Goal: Task Accomplishment & Management: Complete application form

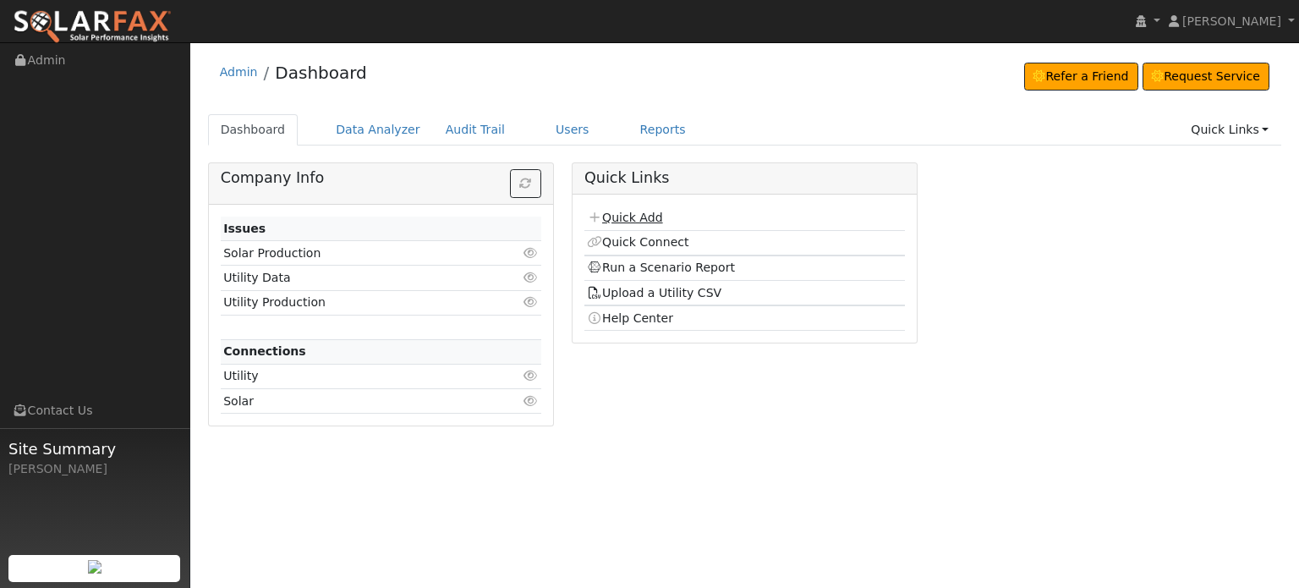
click at [613, 219] on link "Quick Add" at bounding box center [624, 218] width 75 height 14
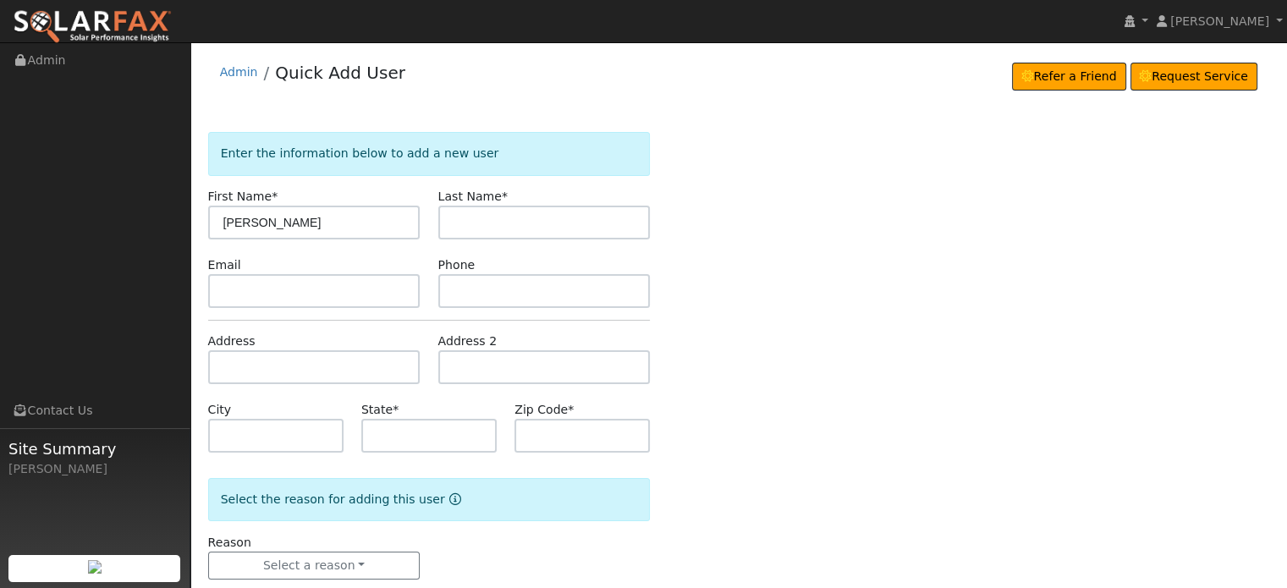
type input "[PERSON_NAME]"
click at [220, 364] on input "text" at bounding box center [314, 367] width 212 height 34
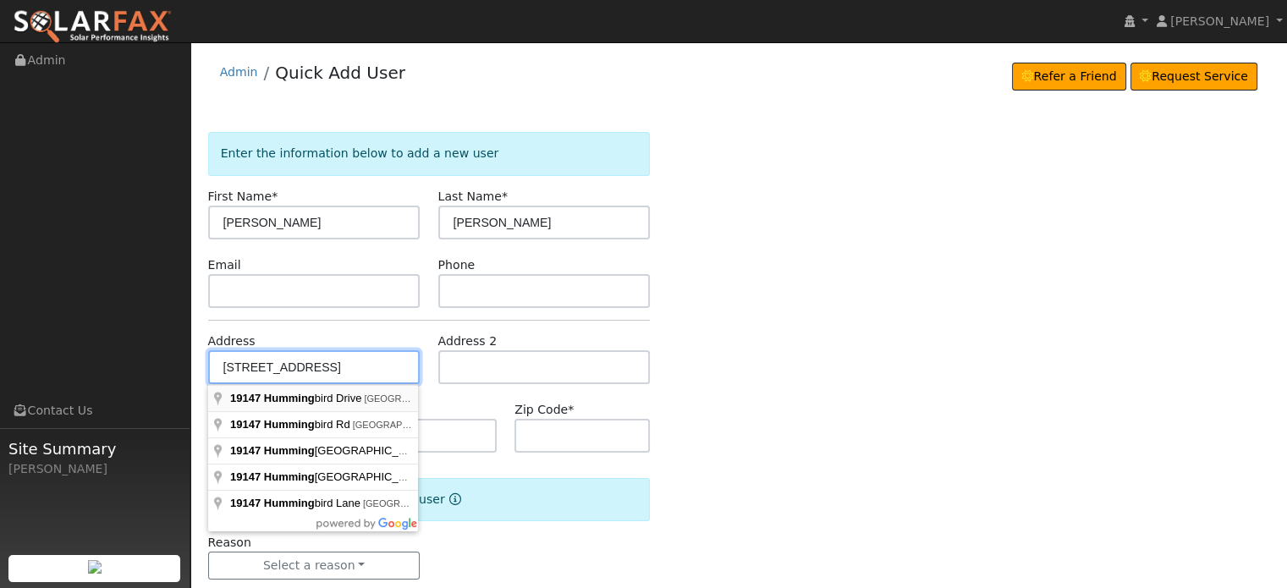
type input "19147 Hummingbird Drive"
type input "Penn Valley"
type input "CA"
type input "95946"
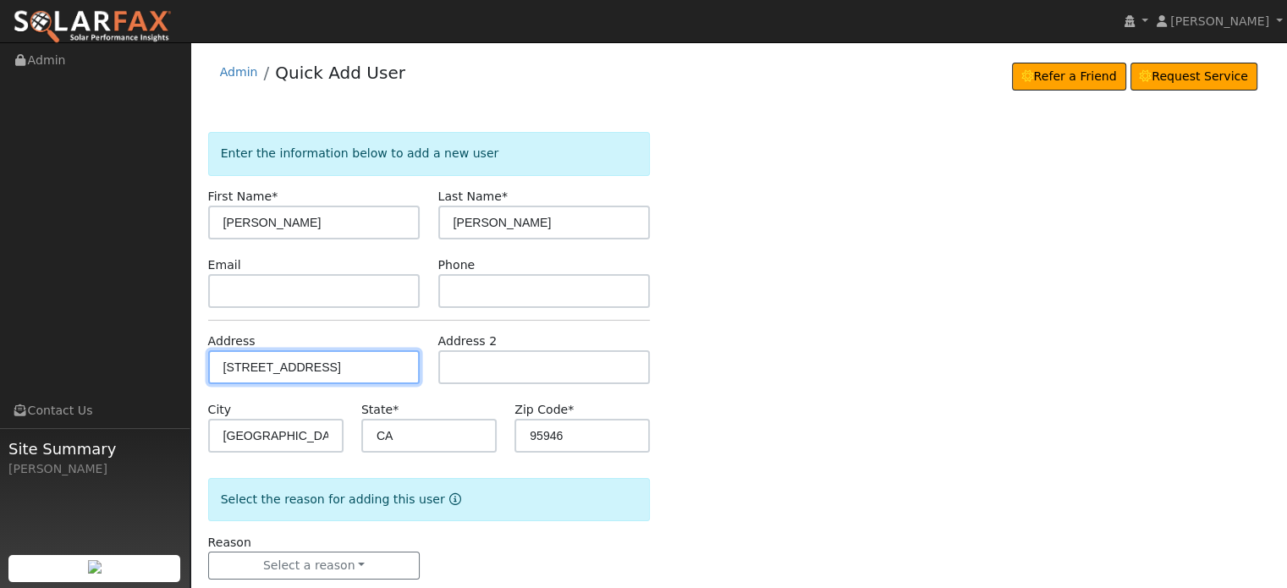
drag, startPoint x: 401, startPoint y: 364, endPoint x: 176, endPoint y: 382, distance: 225.7
click at [176, 382] on div "installed Tara Osbourn Tara Osbourn Profile My Company Help Center Terms Of Ser…" at bounding box center [643, 331] width 1287 height 579
click at [800, 344] on div "Enter the information below to add a new user First Name * Raoul Last Name * Ar…" at bounding box center [739, 372] width 1062 height 481
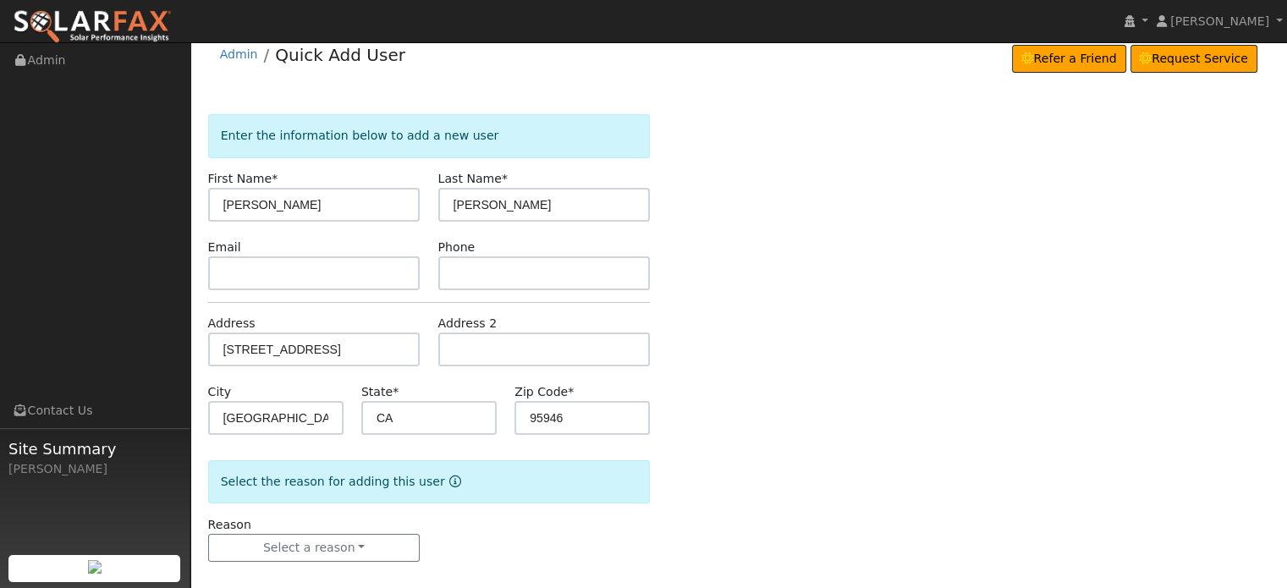
scroll to position [33, 0]
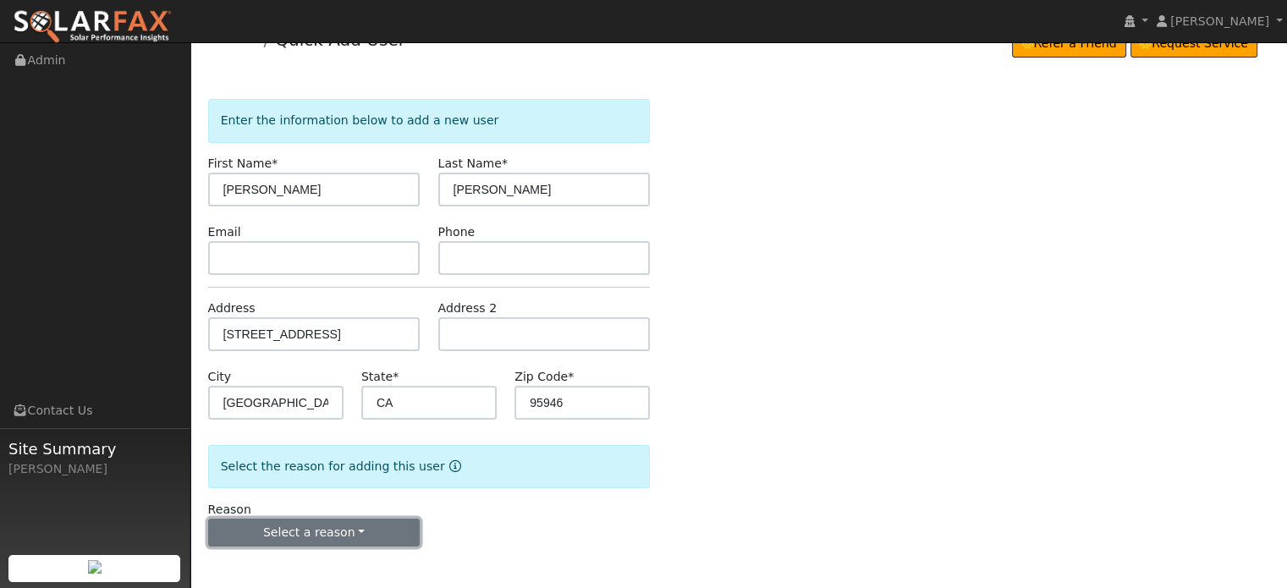
click at [277, 538] on button "Select a reason" at bounding box center [314, 533] width 212 height 29
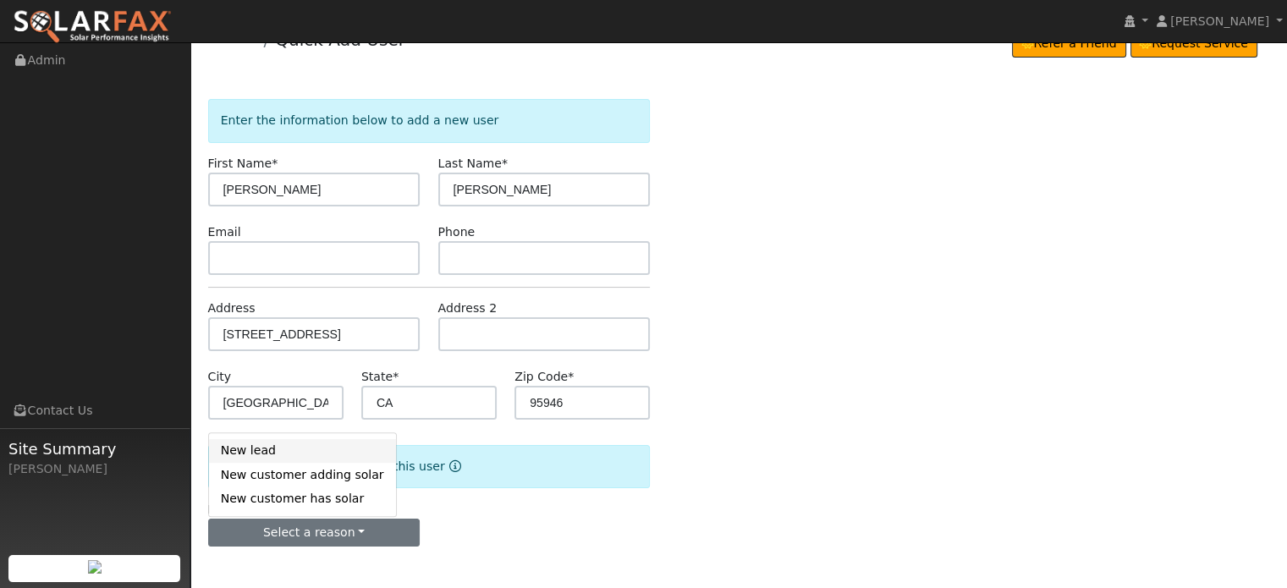
click at [242, 449] on link "New lead" at bounding box center [302, 451] width 187 height 24
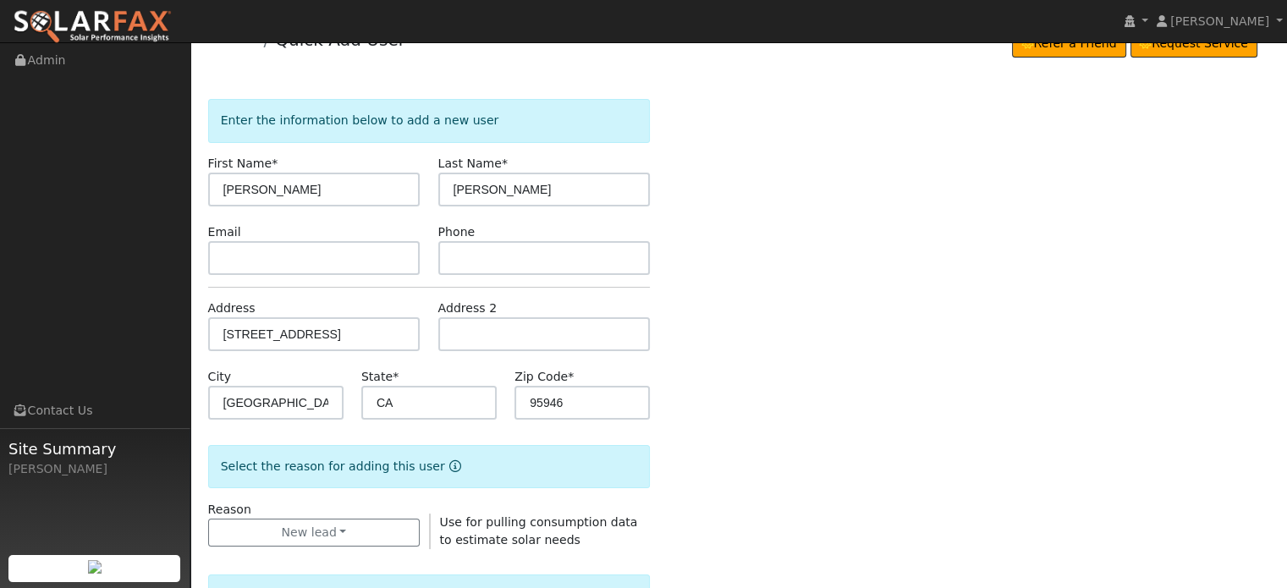
scroll to position [287, 0]
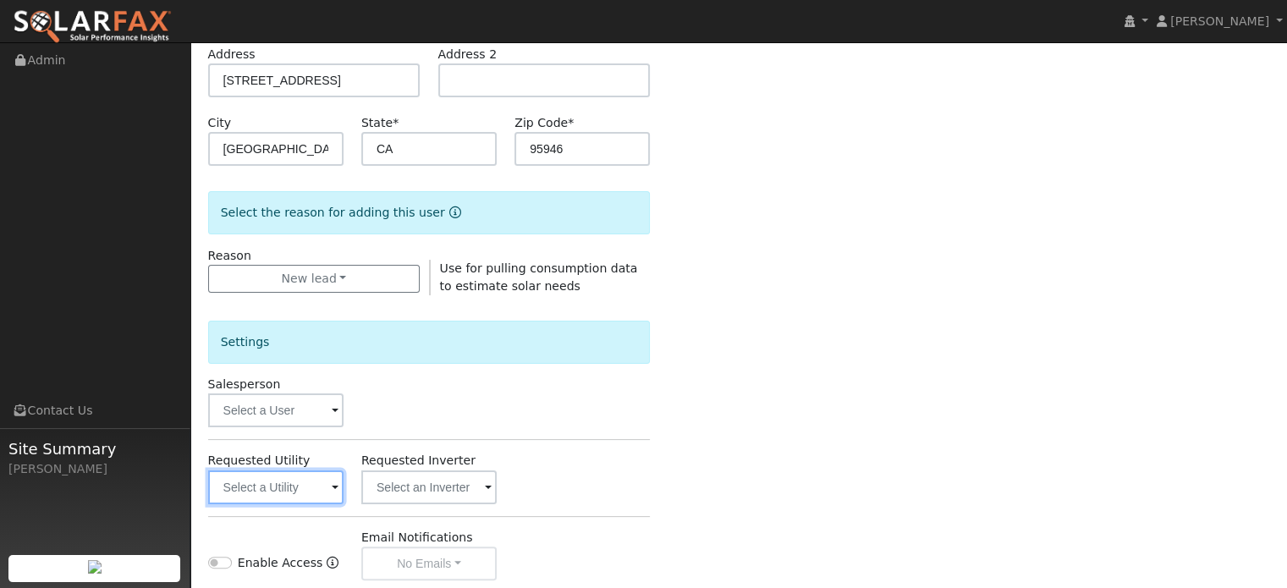
click at [264, 486] on input "text" at bounding box center [275, 487] width 135 height 34
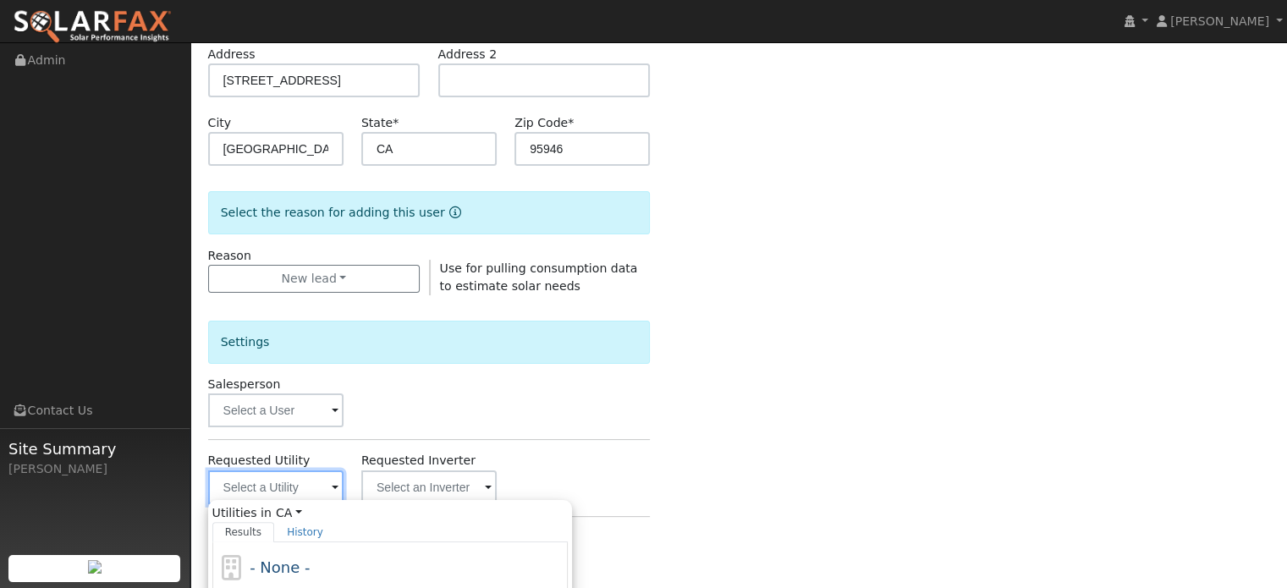
scroll to position [599, 0]
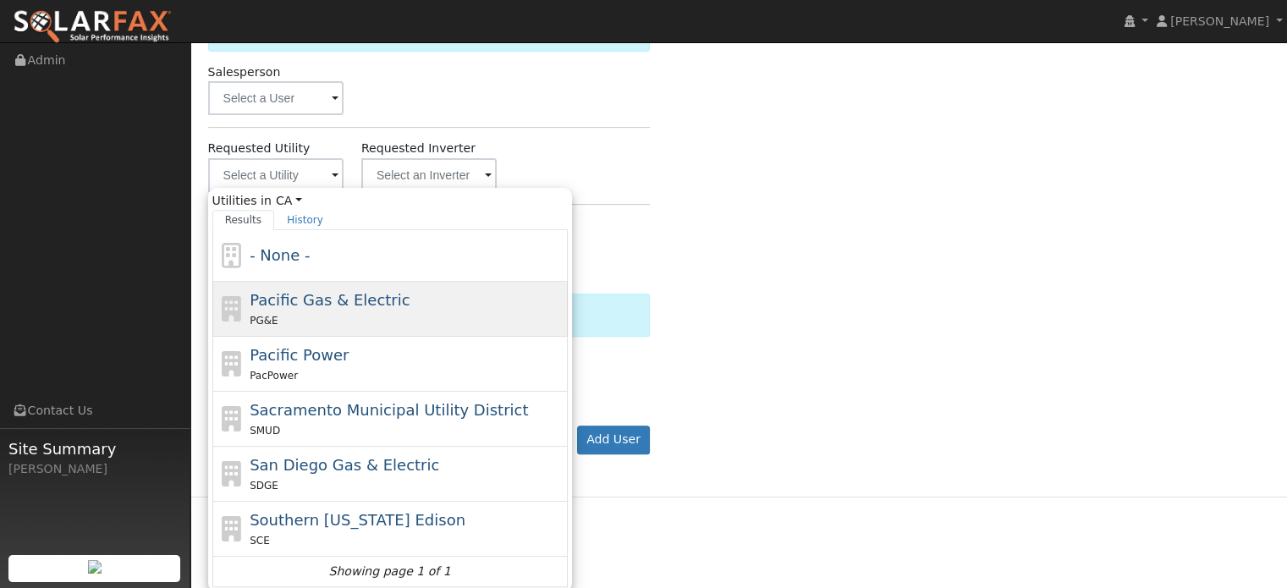
click at [294, 291] on span "Pacific Gas & Electric" at bounding box center [330, 300] width 160 height 18
type input "Pacific Gas & Electric"
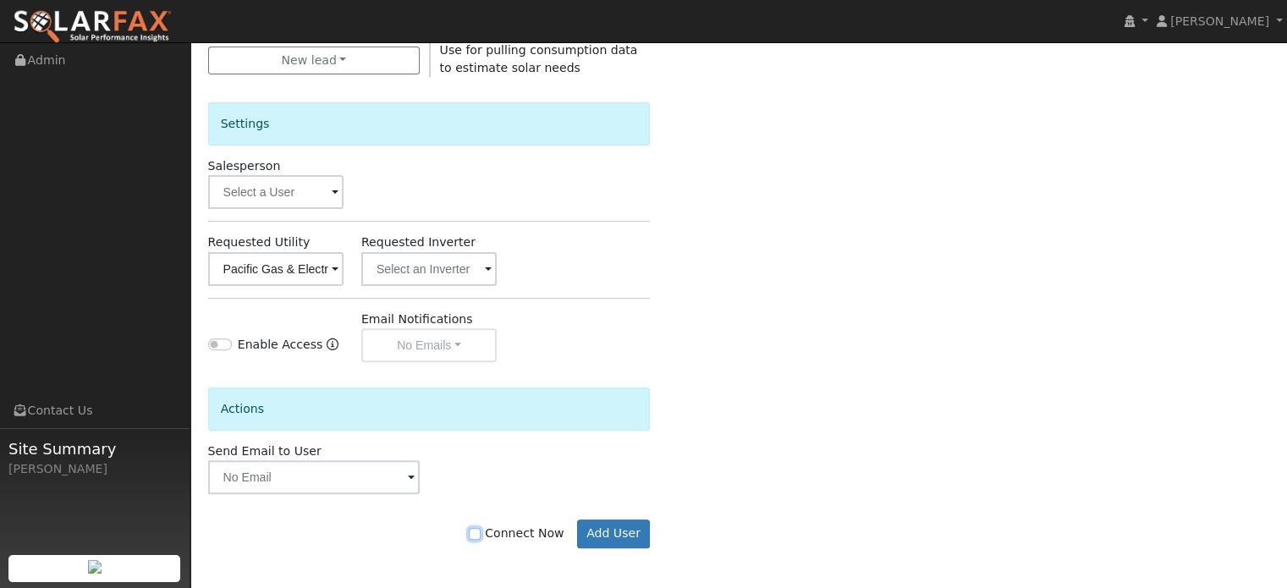
click at [480, 529] on input "Connect Now" at bounding box center [475, 534] width 12 height 12
checkbox input "true"
click at [607, 530] on button "Add User" at bounding box center [614, 533] width 74 height 29
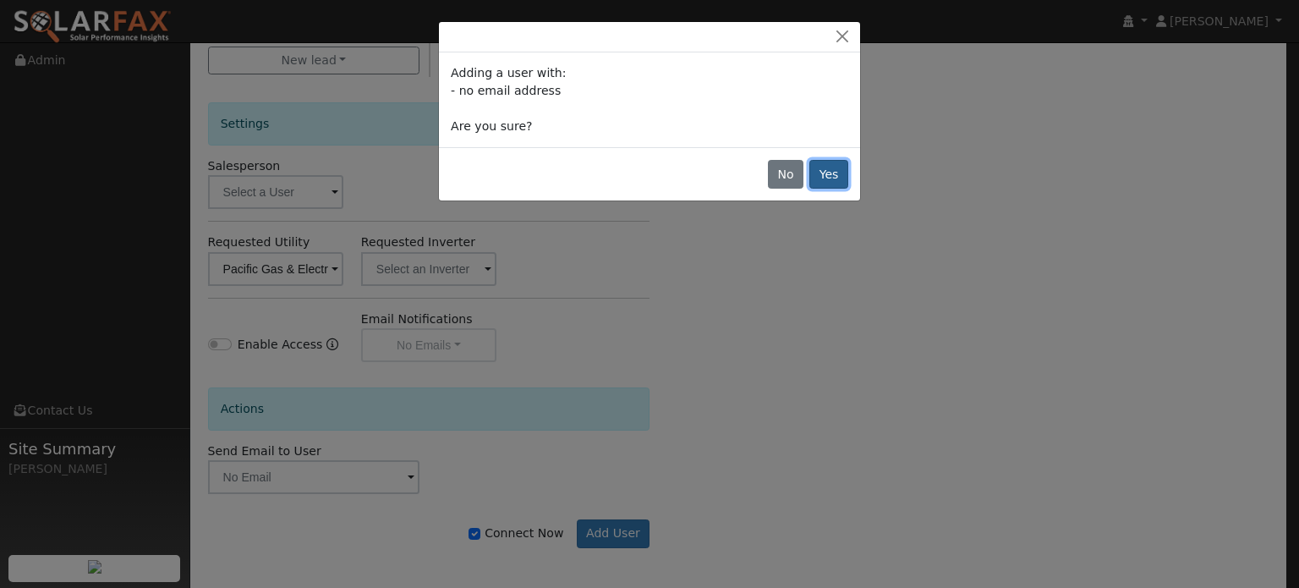
click at [842, 177] on button "Yes" at bounding box center [829, 174] width 39 height 29
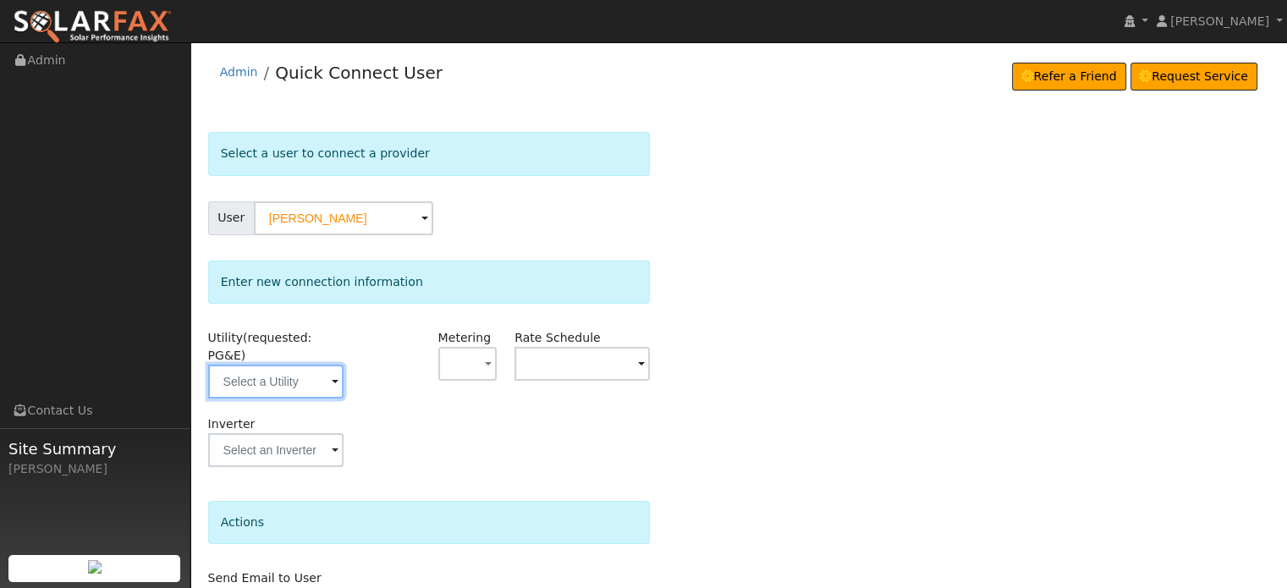
click at [298, 376] on input "text" at bounding box center [275, 382] width 135 height 34
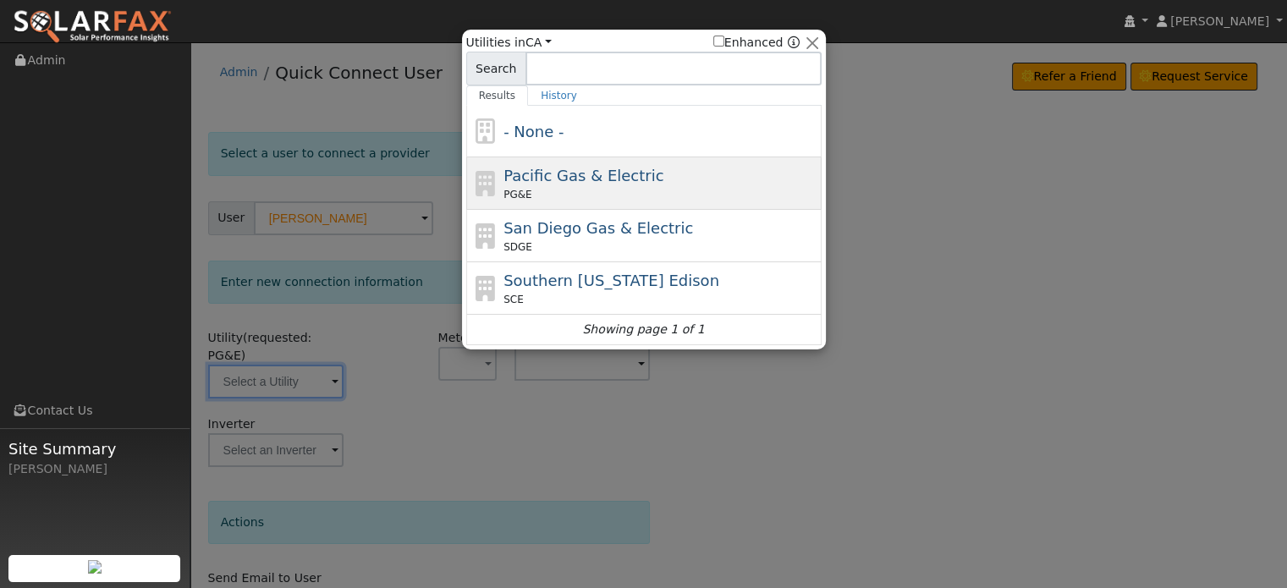
click at [597, 173] on span "Pacific Gas & Electric" at bounding box center [583, 176] width 160 height 18
type input "PG&E"
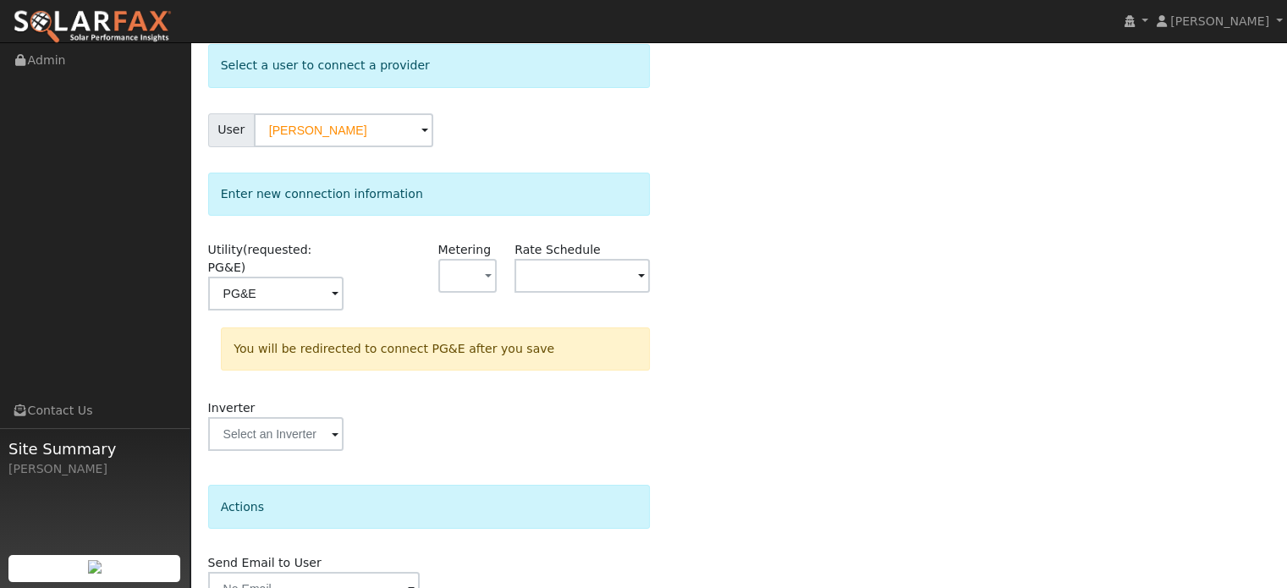
scroll to position [157, 0]
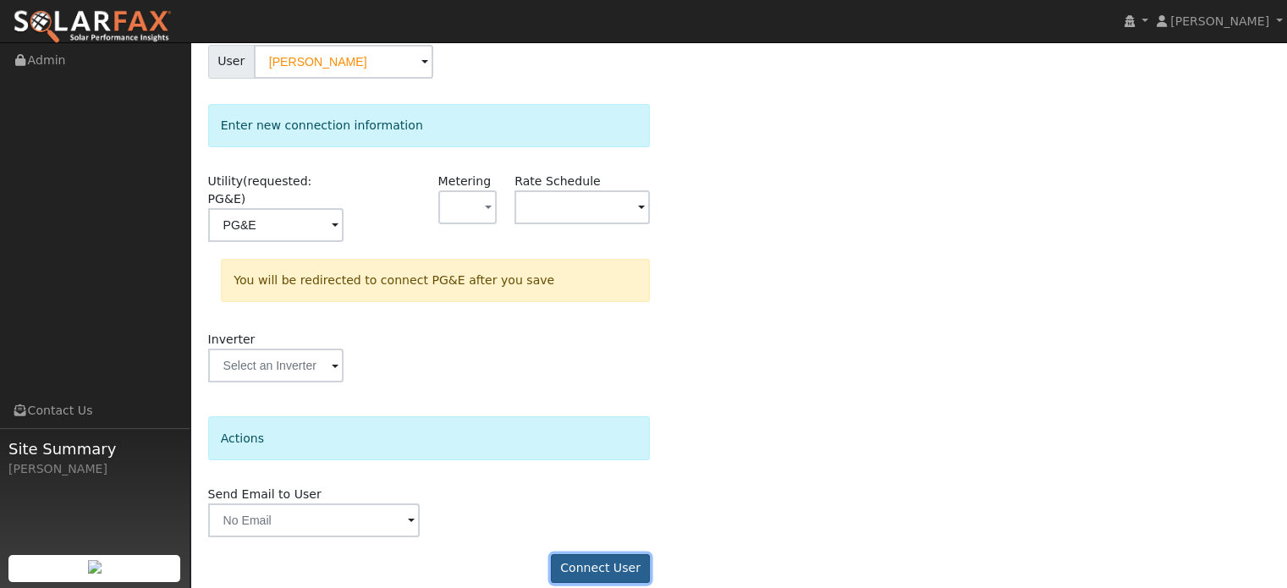
click at [592, 554] on button "Connect User" at bounding box center [601, 568] width 100 height 29
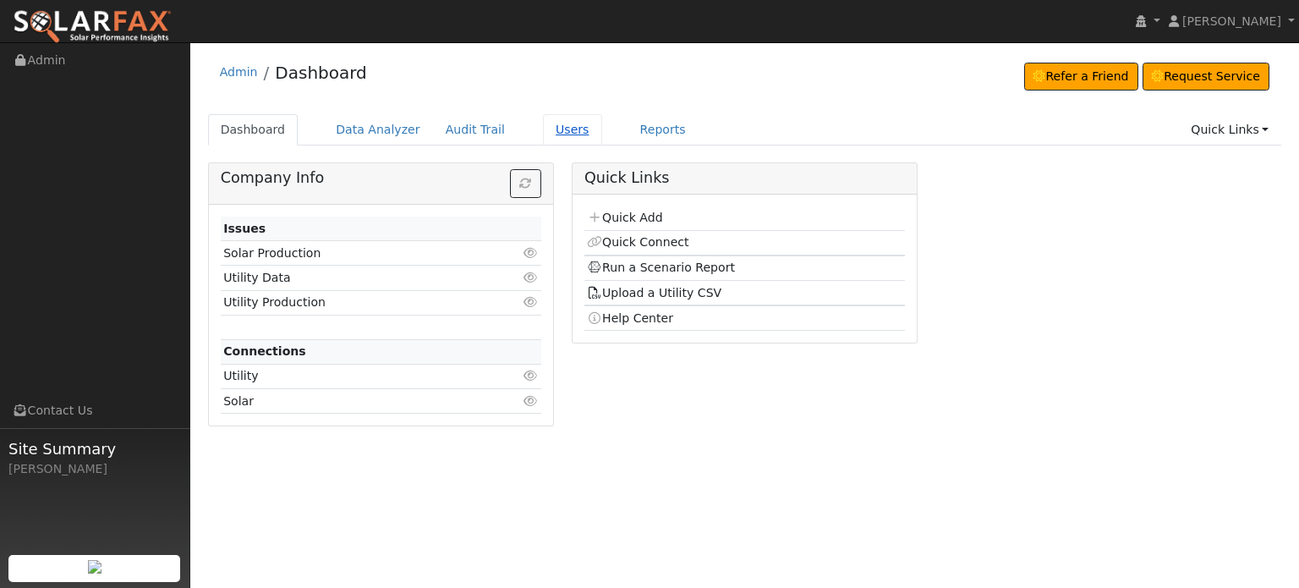
click at [545, 131] on link "Users" at bounding box center [572, 129] width 59 height 31
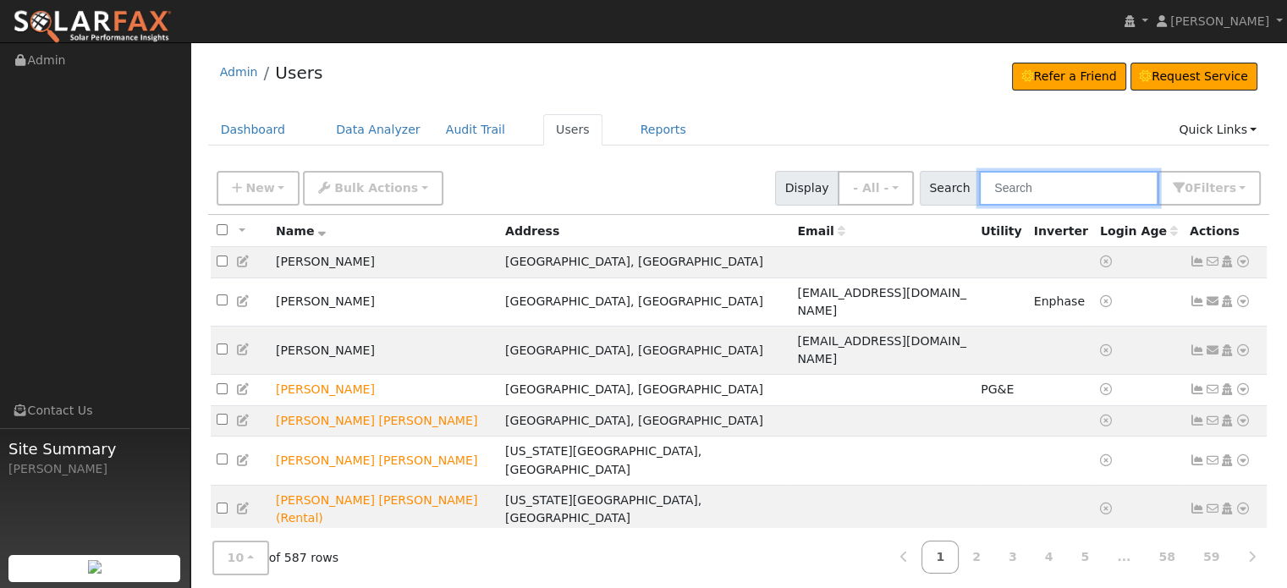
click at [1041, 192] on input "text" at bounding box center [1068, 188] width 179 height 35
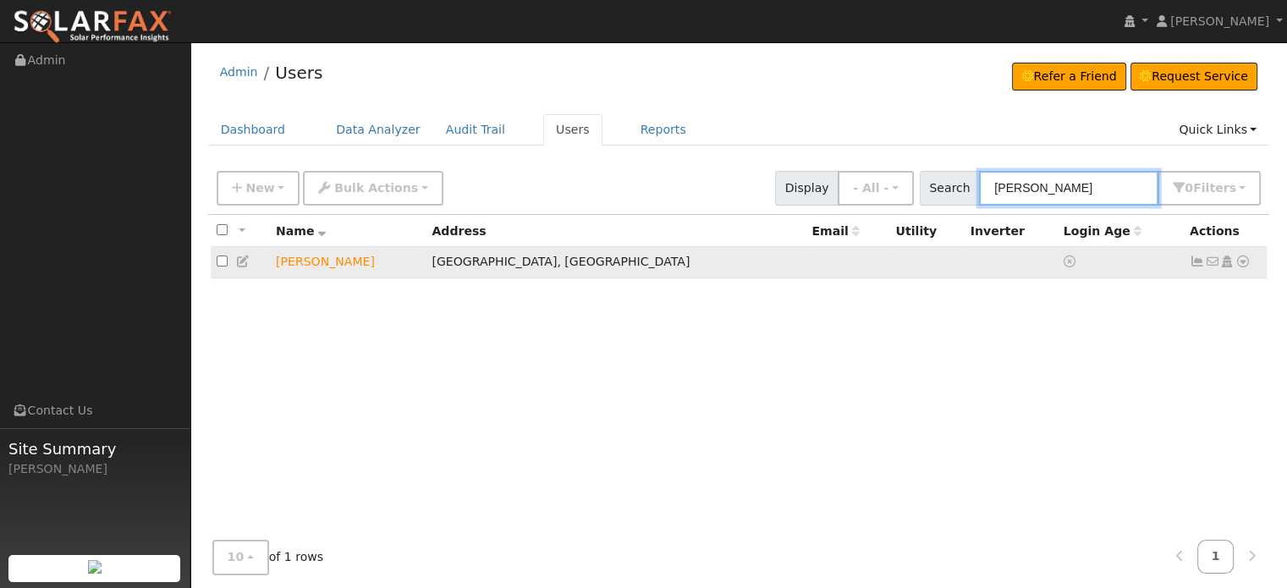
type input "aroz"
click at [1239, 263] on icon at bounding box center [1242, 261] width 15 height 12
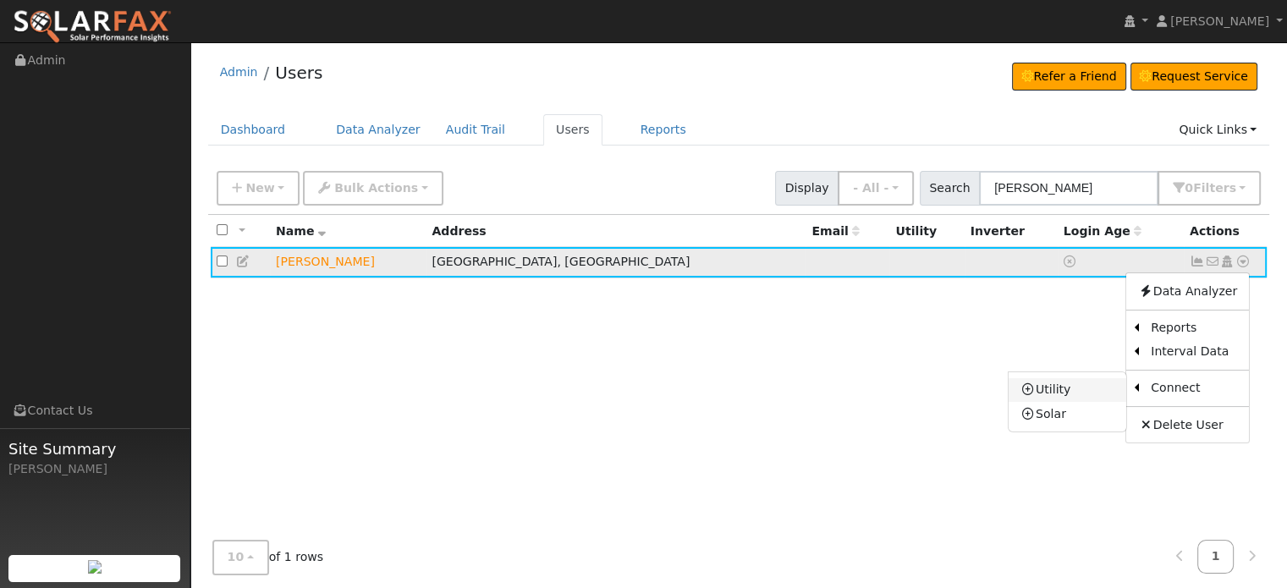
click at [1057, 388] on link "Utility" at bounding box center [1067, 390] width 118 height 24
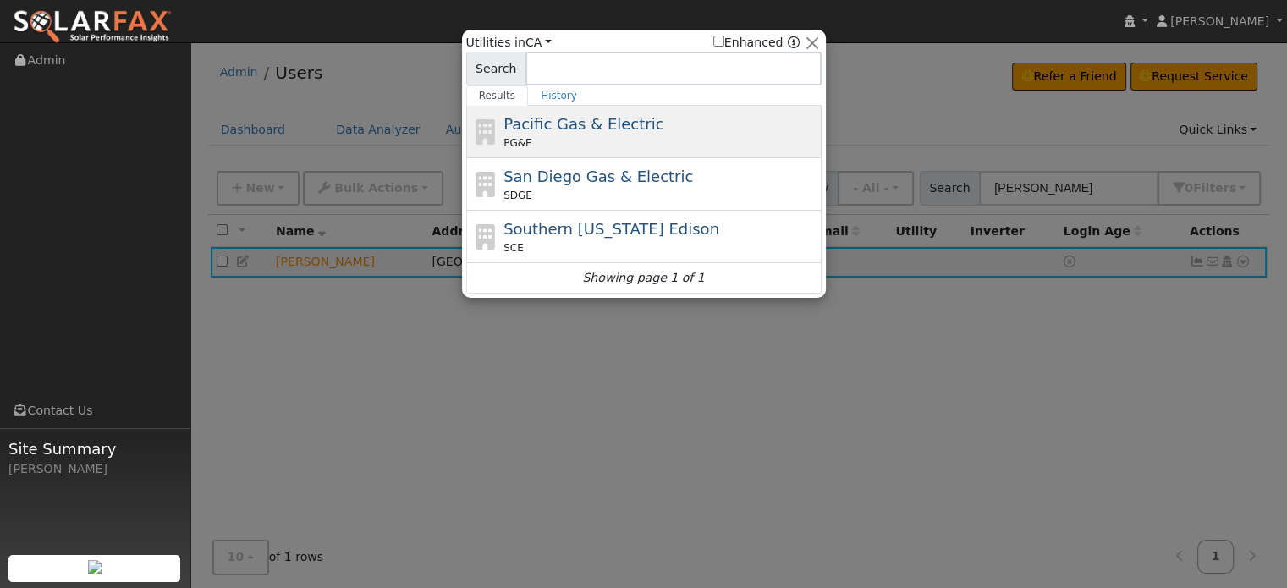
click at [582, 139] on div "PG&E" at bounding box center [660, 142] width 314 height 15
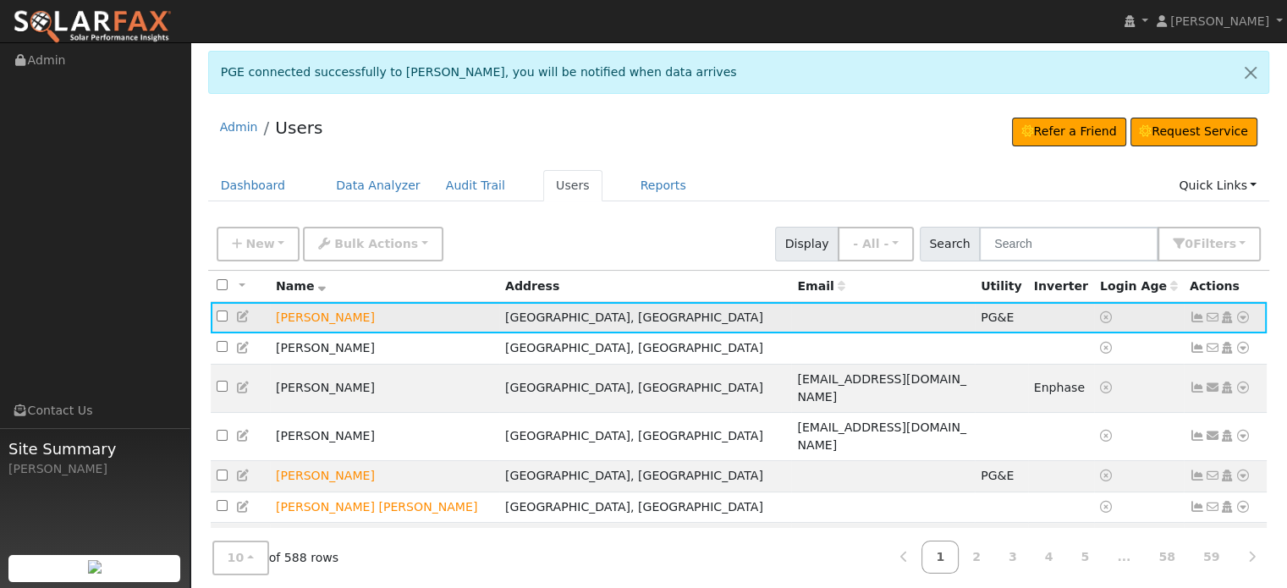
click at [1194, 313] on icon at bounding box center [1196, 317] width 15 height 12
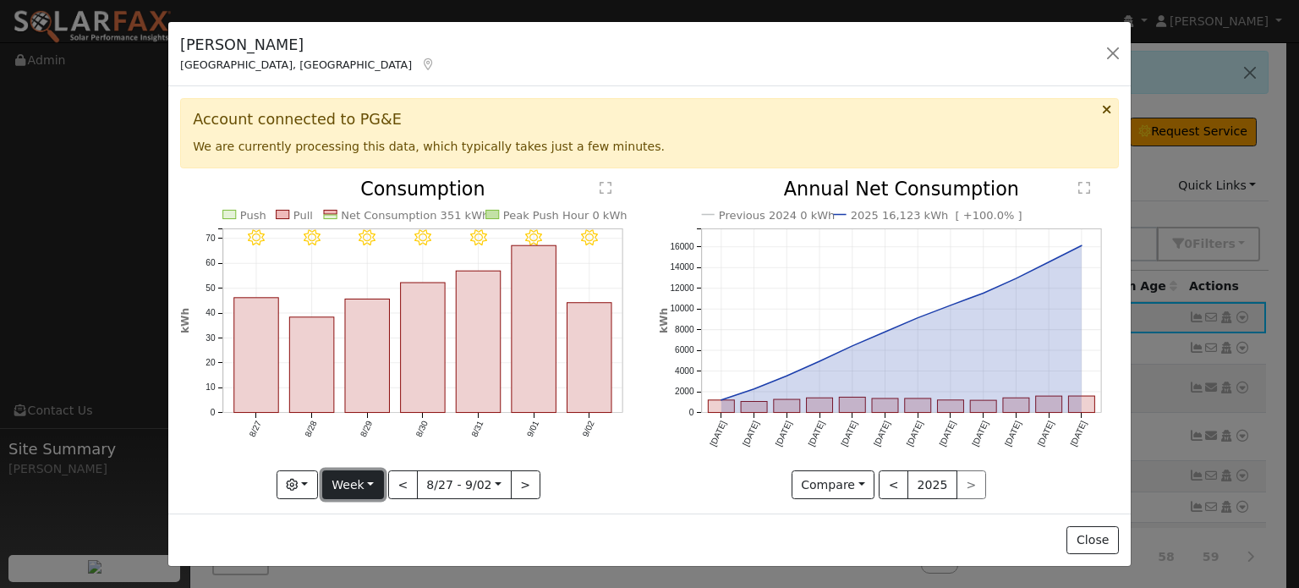
click at [376, 476] on button "Week" at bounding box center [353, 484] width 62 height 29
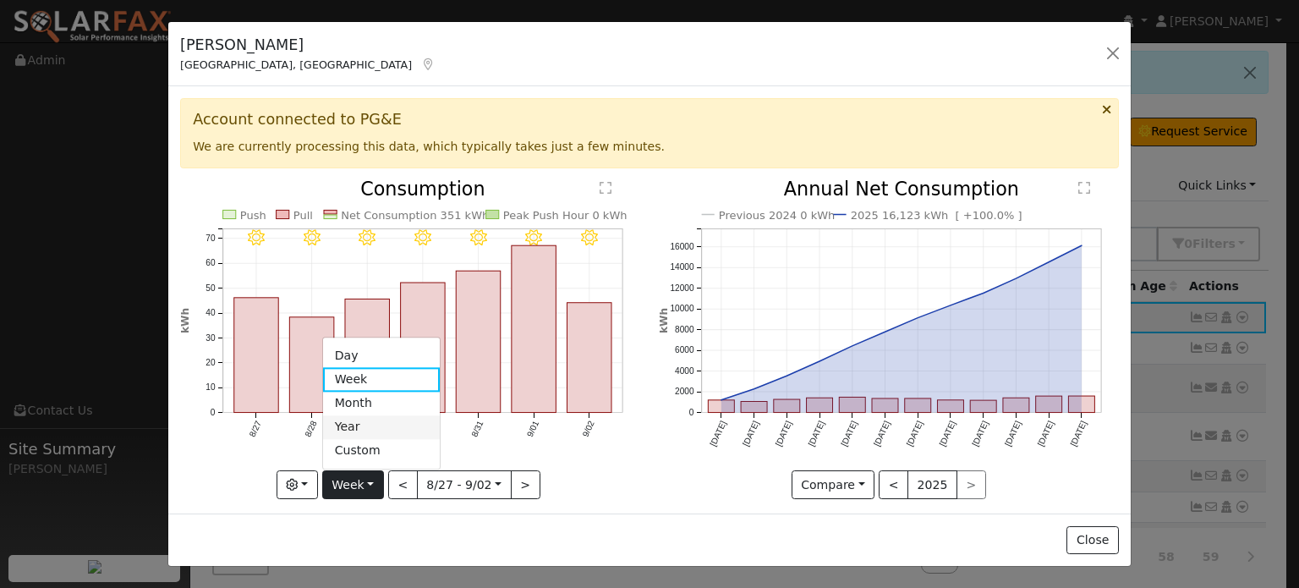
click at [354, 418] on link "Year" at bounding box center [382, 427] width 118 height 24
type input "2024-09-01"
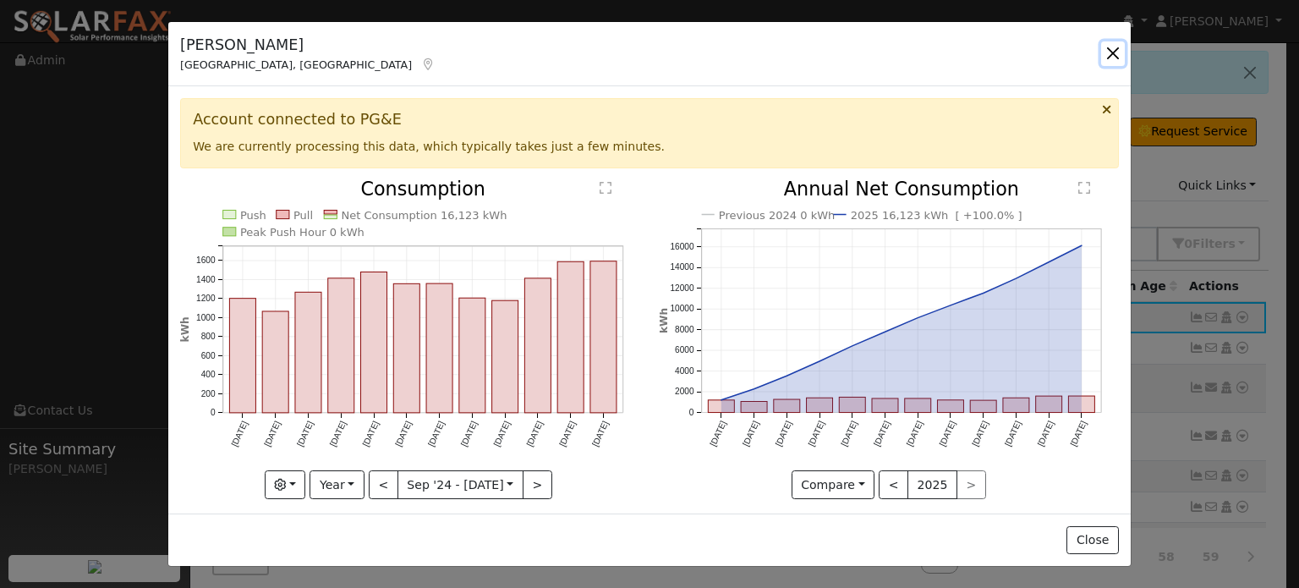
click at [1110, 54] on button "button" at bounding box center [1113, 53] width 24 height 24
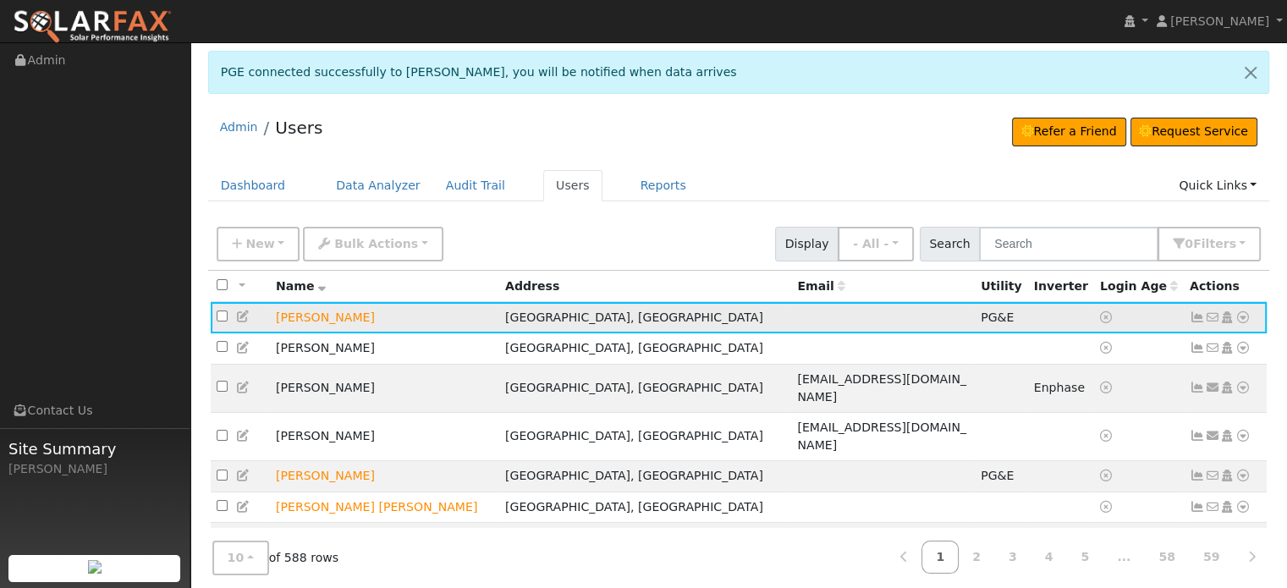
click at [1242, 317] on icon at bounding box center [1242, 317] width 15 height 12
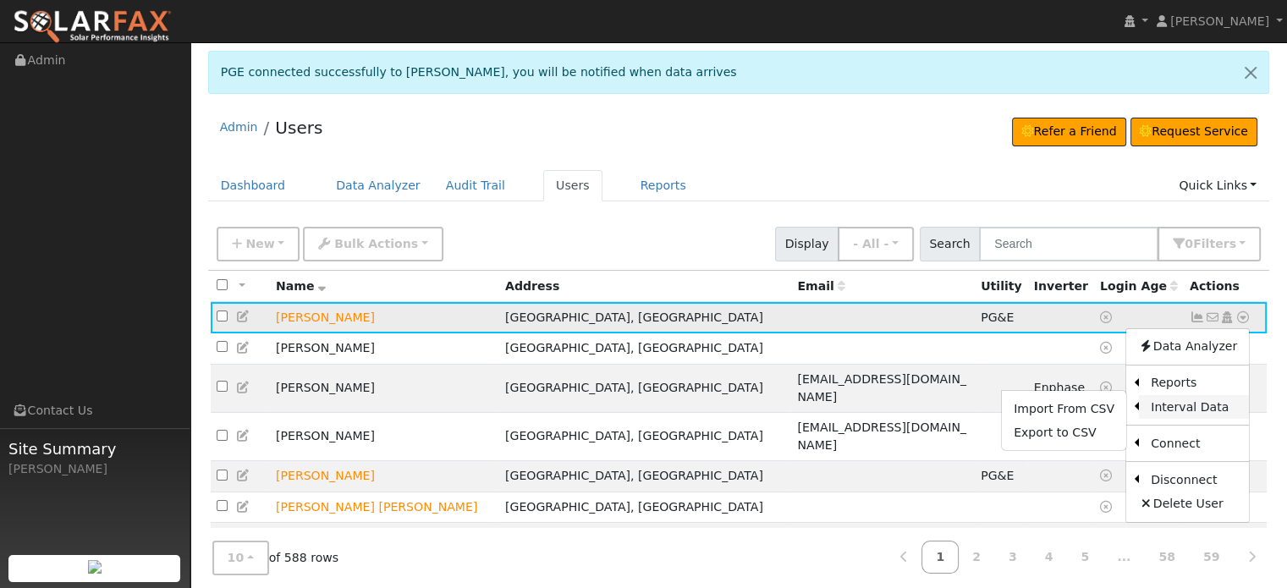
click at [1152, 405] on link "Interval Data" at bounding box center [1194, 407] width 110 height 24
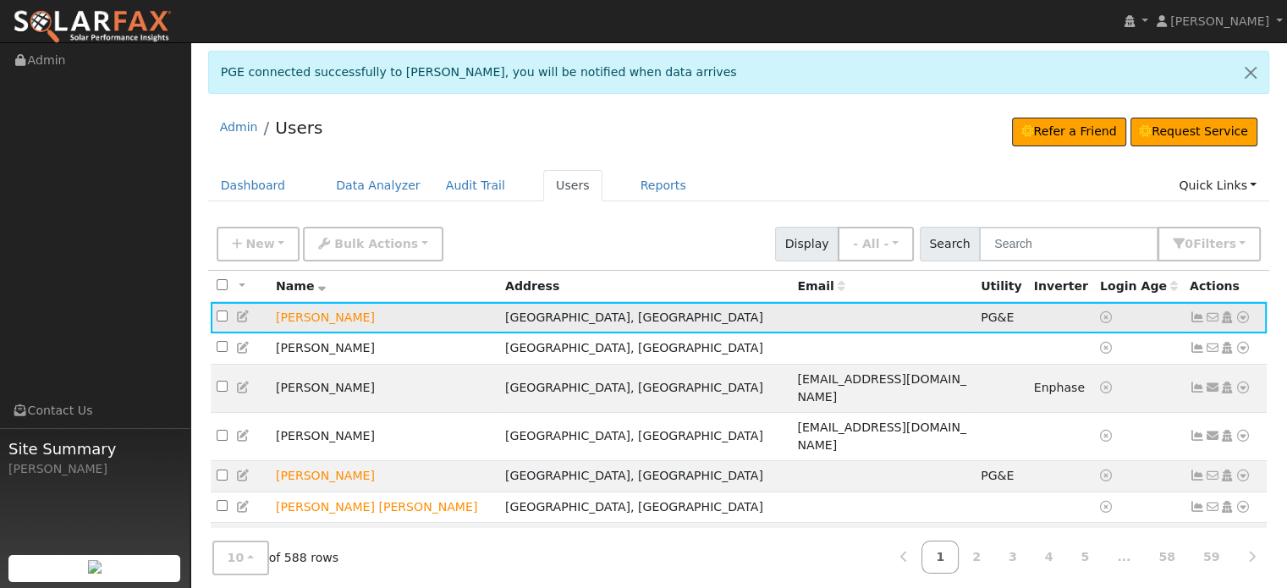
click at [1242, 316] on icon at bounding box center [1242, 317] width 15 height 12
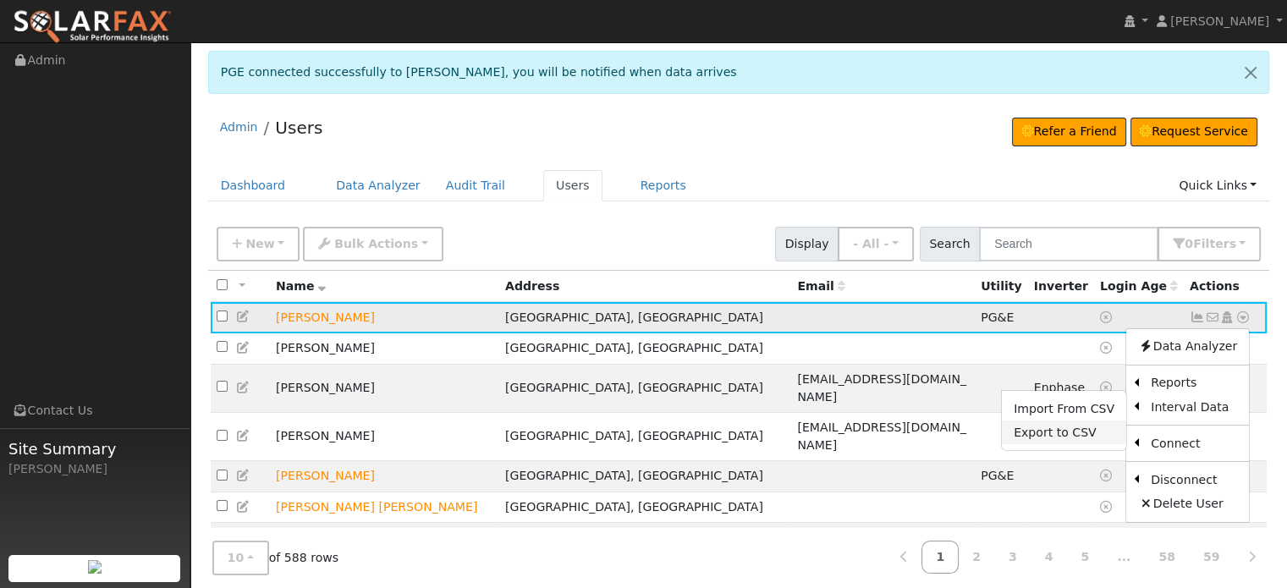
click at [1063, 432] on link "Export to CSV" at bounding box center [1064, 432] width 124 height 24
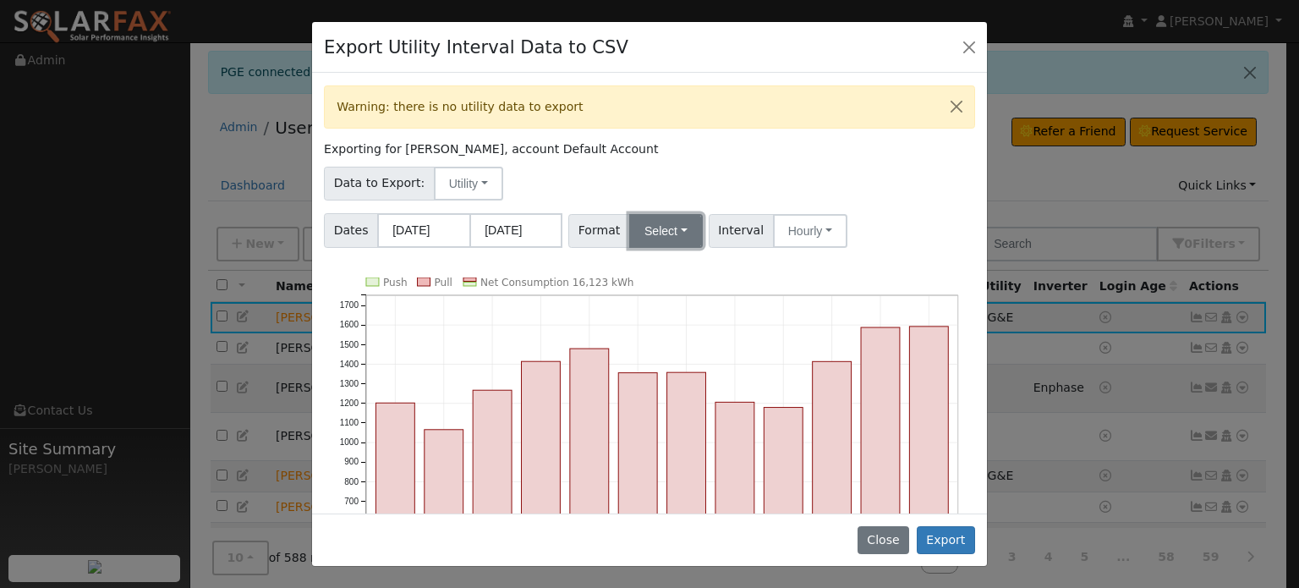
click at [670, 234] on button "Select" at bounding box center [666, 231] width 74 height 34
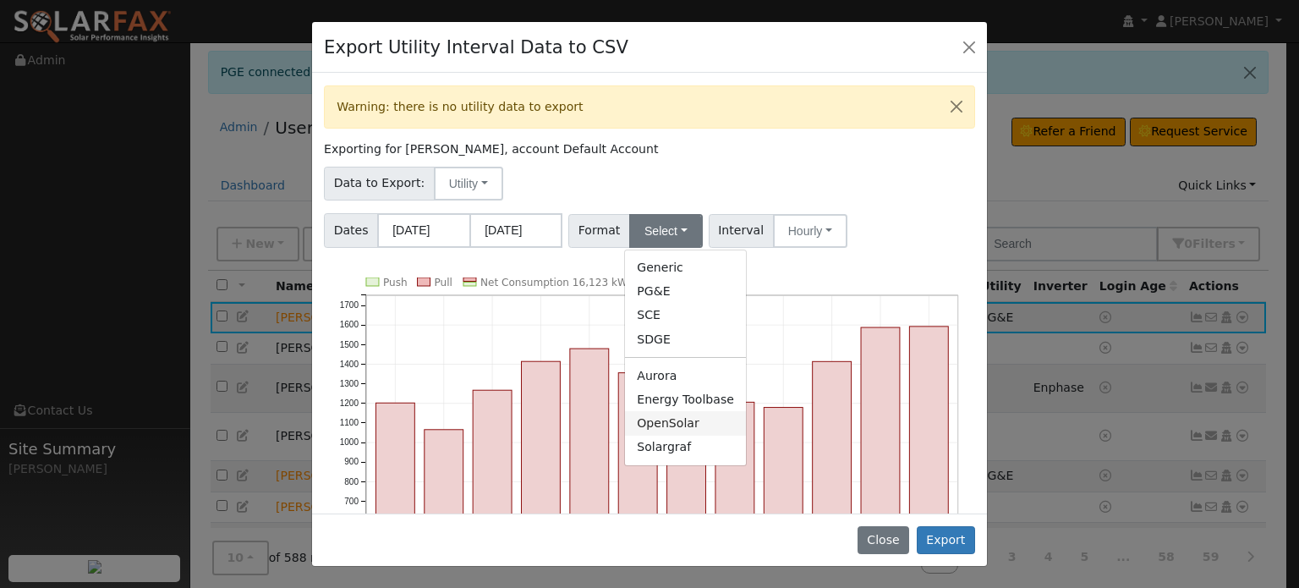
click at [646, 421] on link "OpenSolar" at bounding box center [685, 423] width 121 height 24
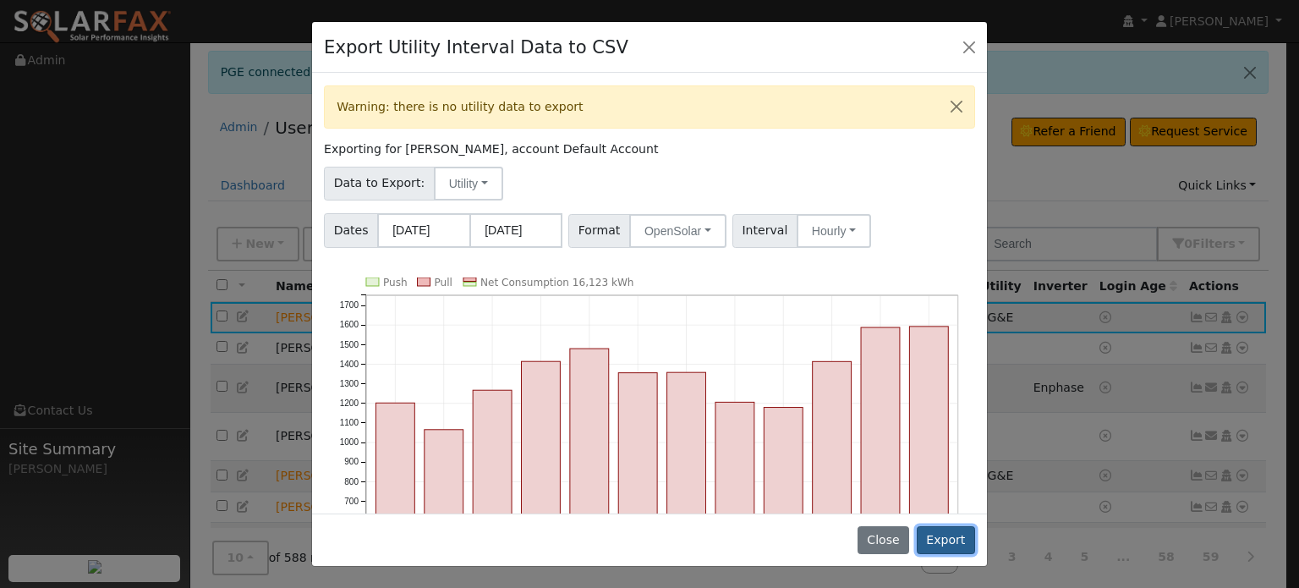
click at [952, 540] on button "Export" at bounding box center [946, 540] width 58 height 29
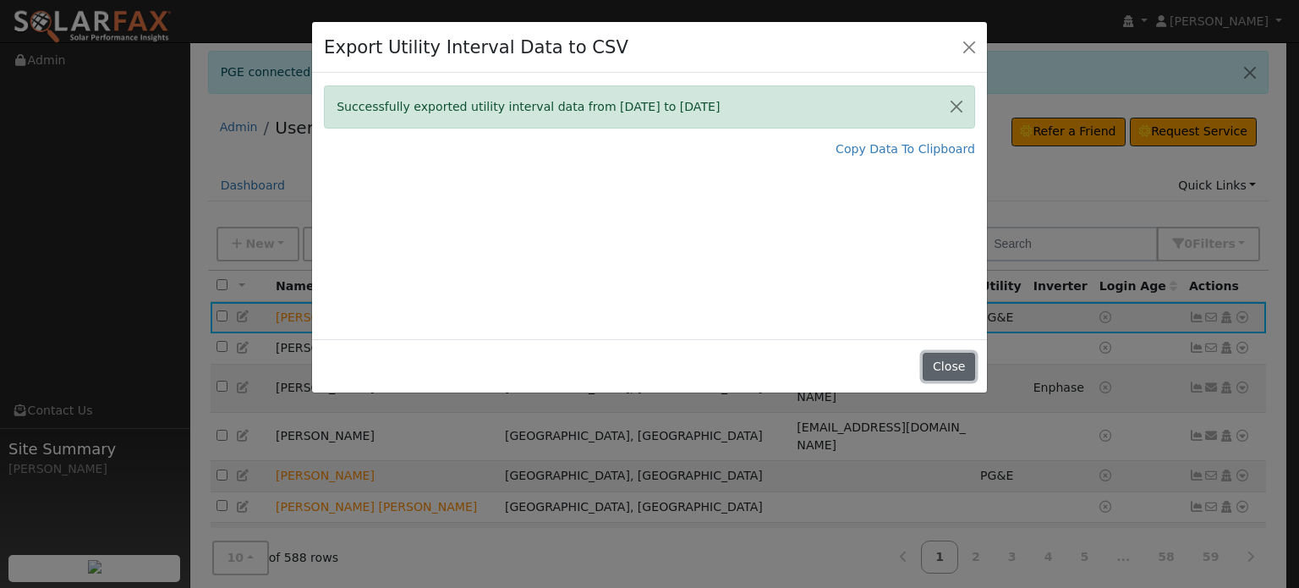
drag, startPoint x: 963, startPoint y: 367, endPoint x: 925, endPoint y: 277, distance: 98.2
click at [963, 366] on button "Close" at bounding box center [949, 367] width 52 height 29
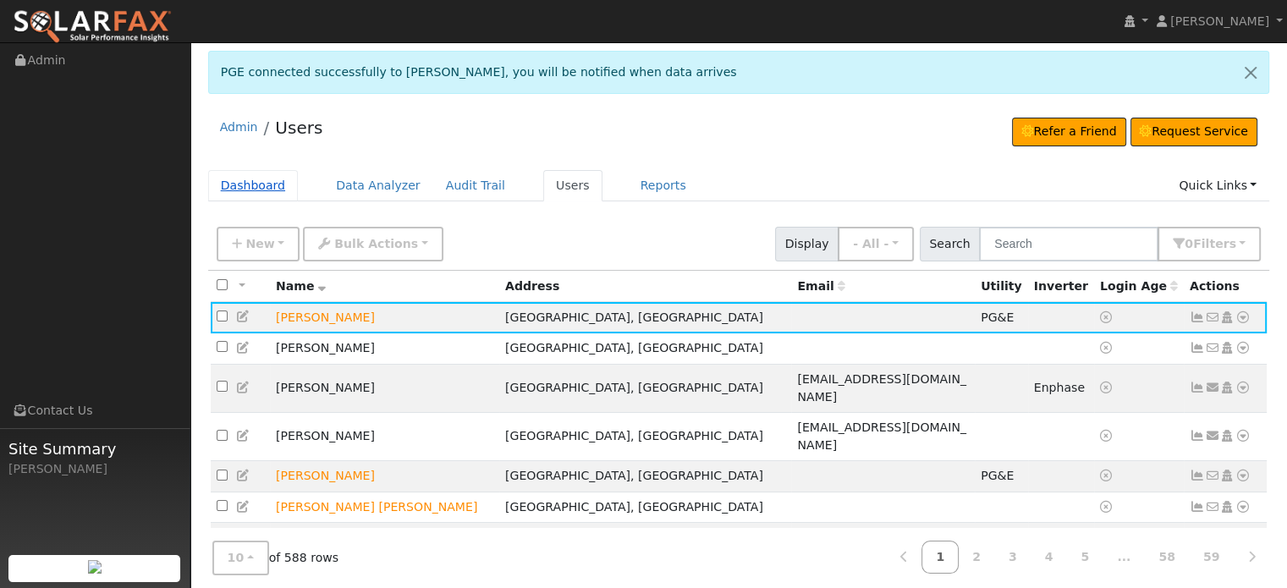
click at [242, 184] on link "Dashboard" at bounding box center [253, 185] width 91 height 31
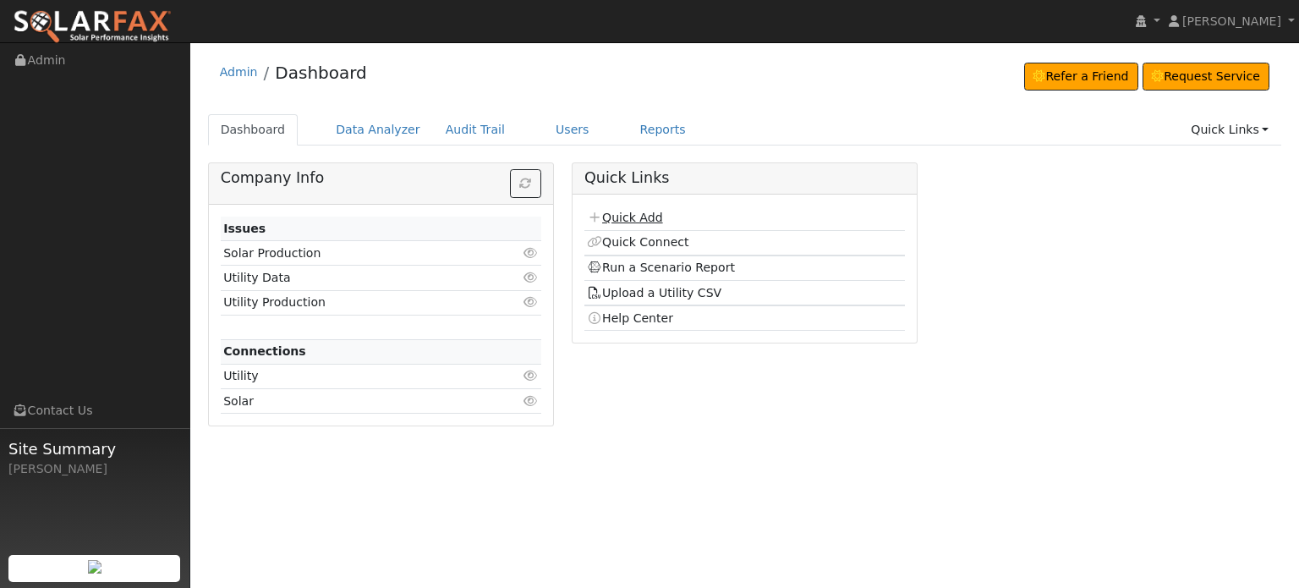
click at [617, 217] on link "Quick Add" at bounding box center [624, 218] width 75 height 14
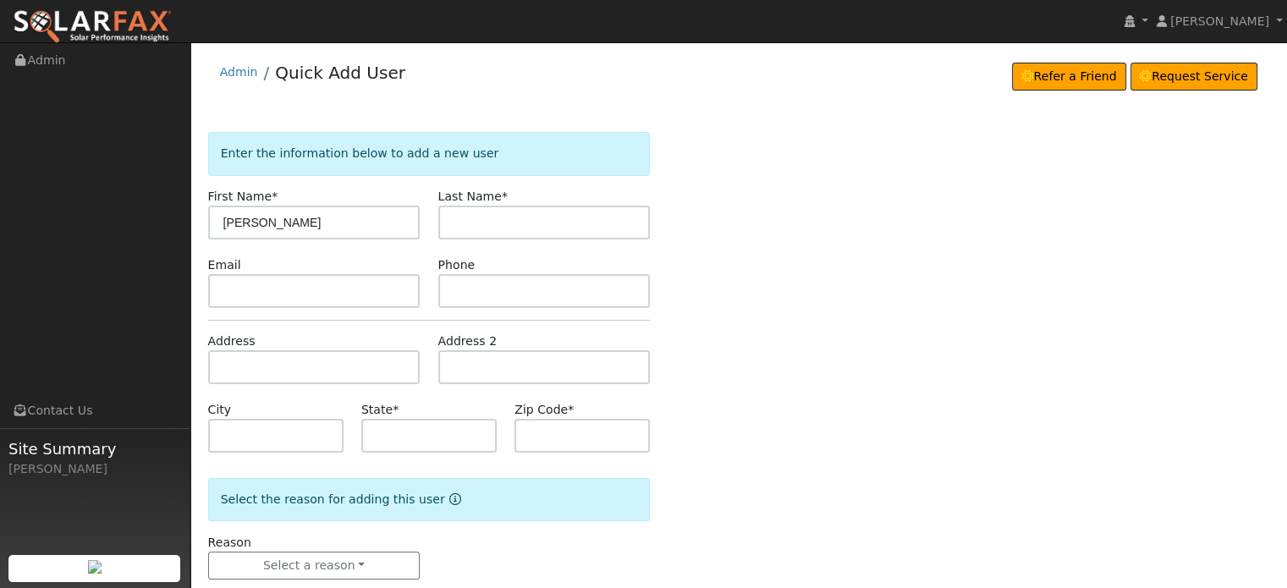
type input "[PERSON_NAME]"
type input "o"
type input "Collins"
click at [233, 365] on input "text" at bounding box center [314, 367] width 212 height 34
click at [254, 361] on input "text" at bounding box center [314, 367] width 212 height 34
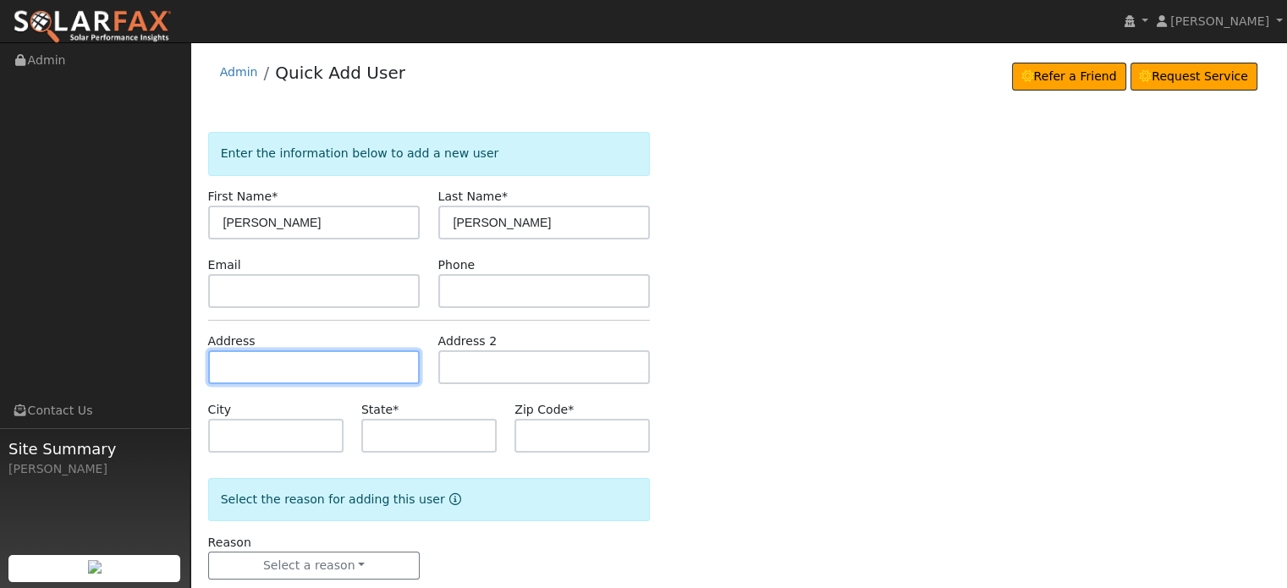
paste input "13962 Lodgepole Court"
type input "13962 Lodgepole Court"
type input "Penn Valley"
type input "CA"
type input "95946"
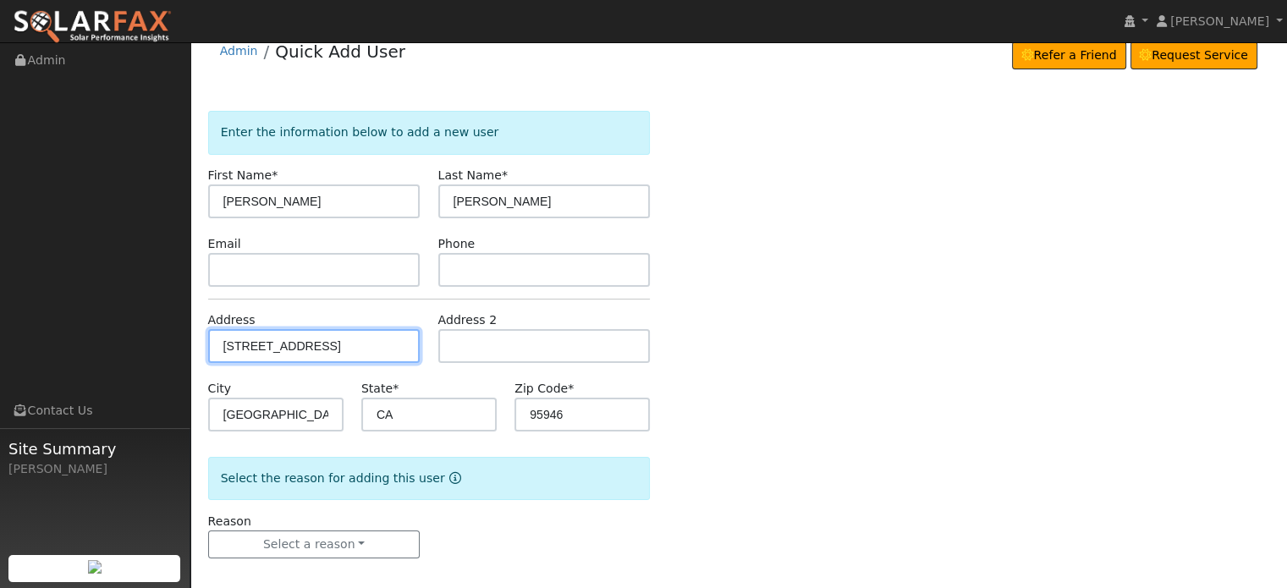
scroll to position [33, 0]
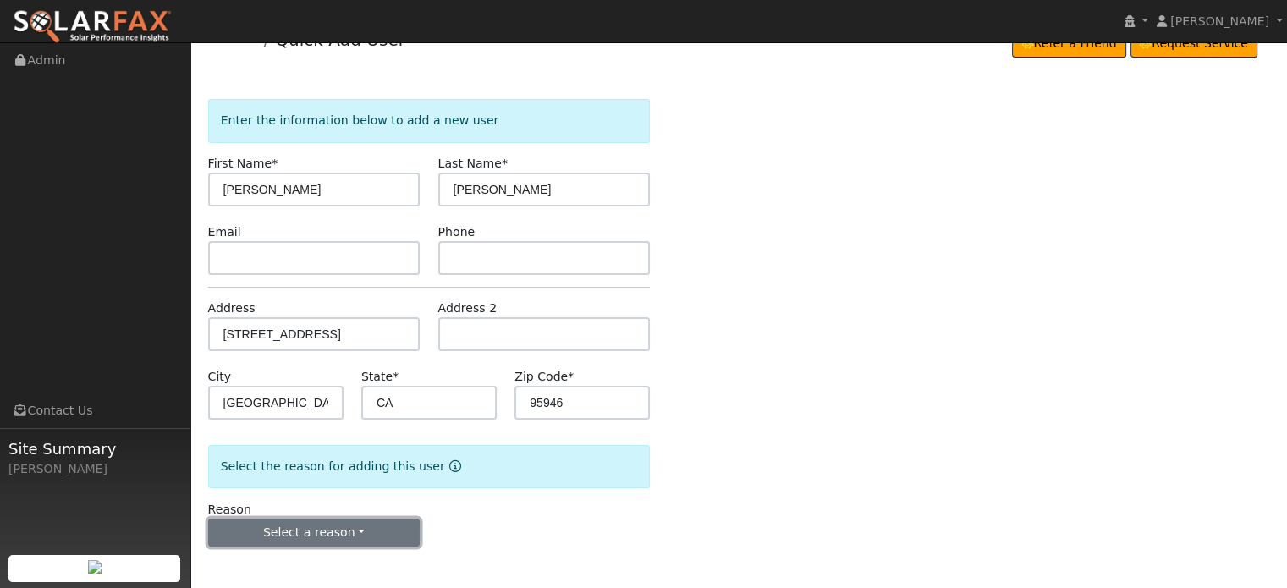
click at [324, 529] on button "Select a reason" at bounding box center [314, 533] width 212 height 29
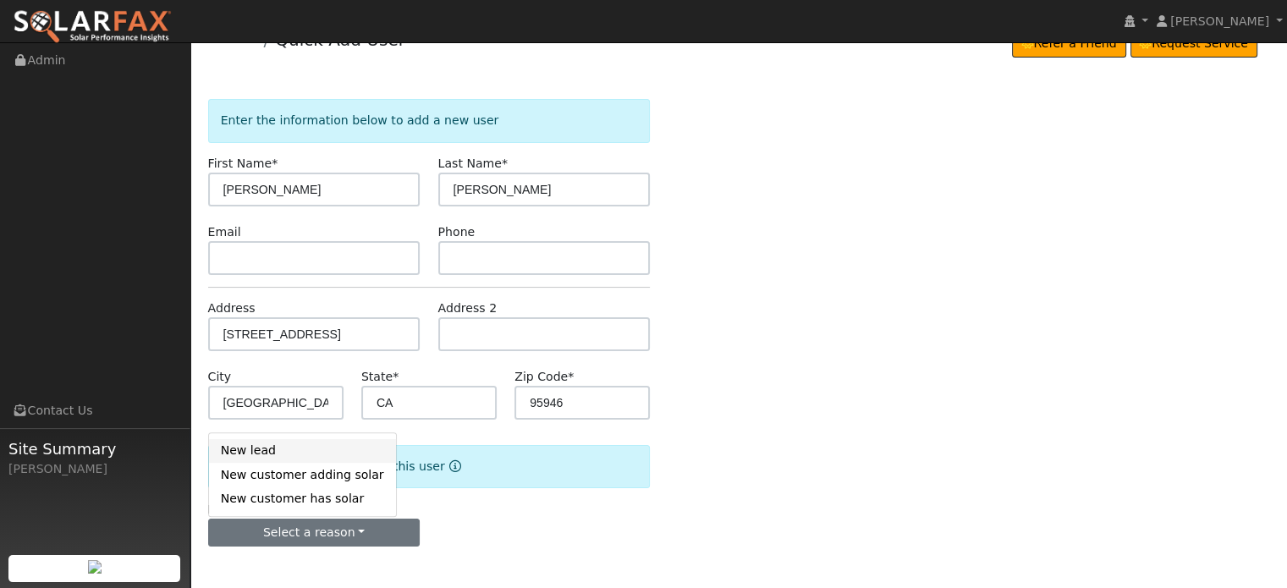
click at [251, 453] on link "New lead" at bounding box center [302, 451] width 187 height 24
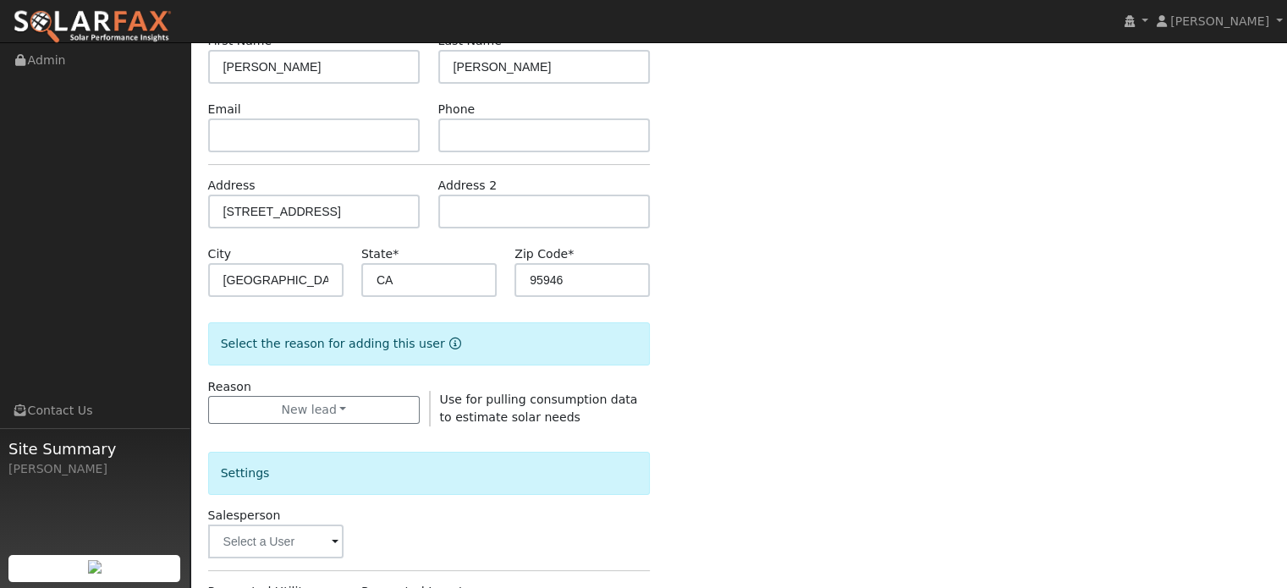
scroll to position [456, 0]
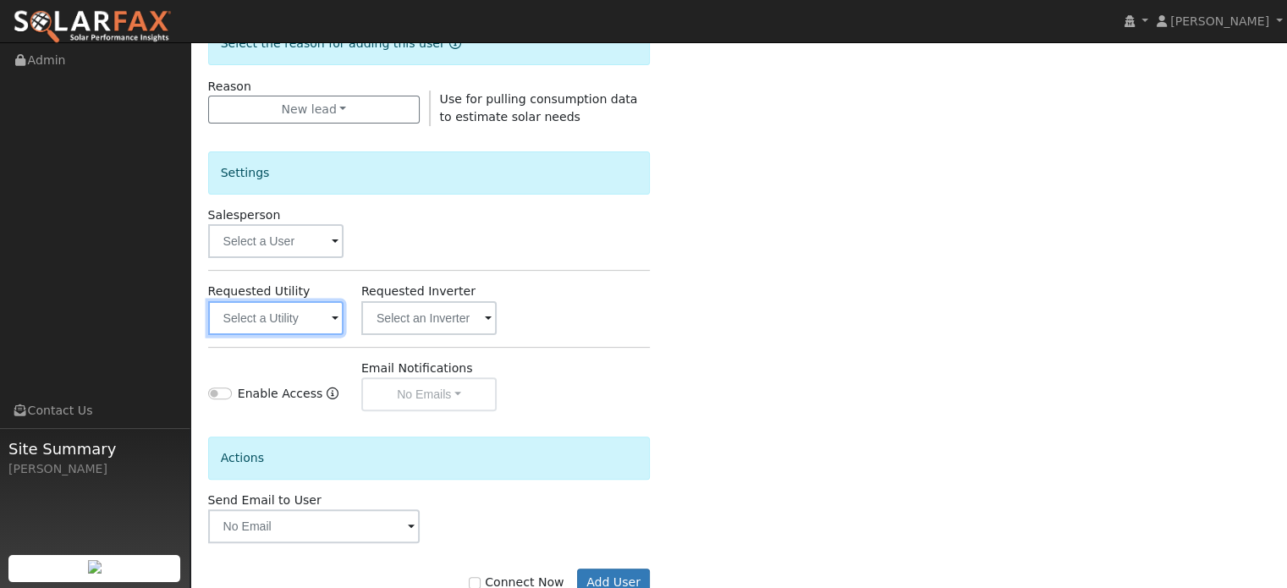
click at [299, 318] on input "text" at bounding box center [275, 318] width 135 height 34
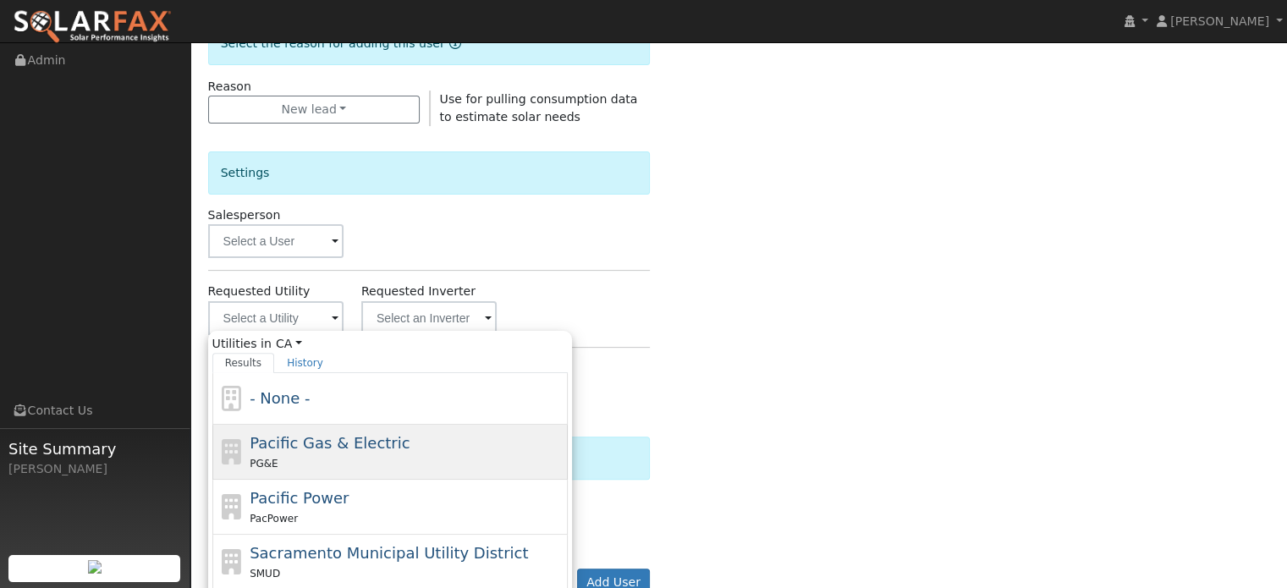
click at [274, 450] on div "Pacific Gas & Electric PG&E" at bounding box center [407, 451] width 314 height 41
type input "Pacific Gas & Electric"
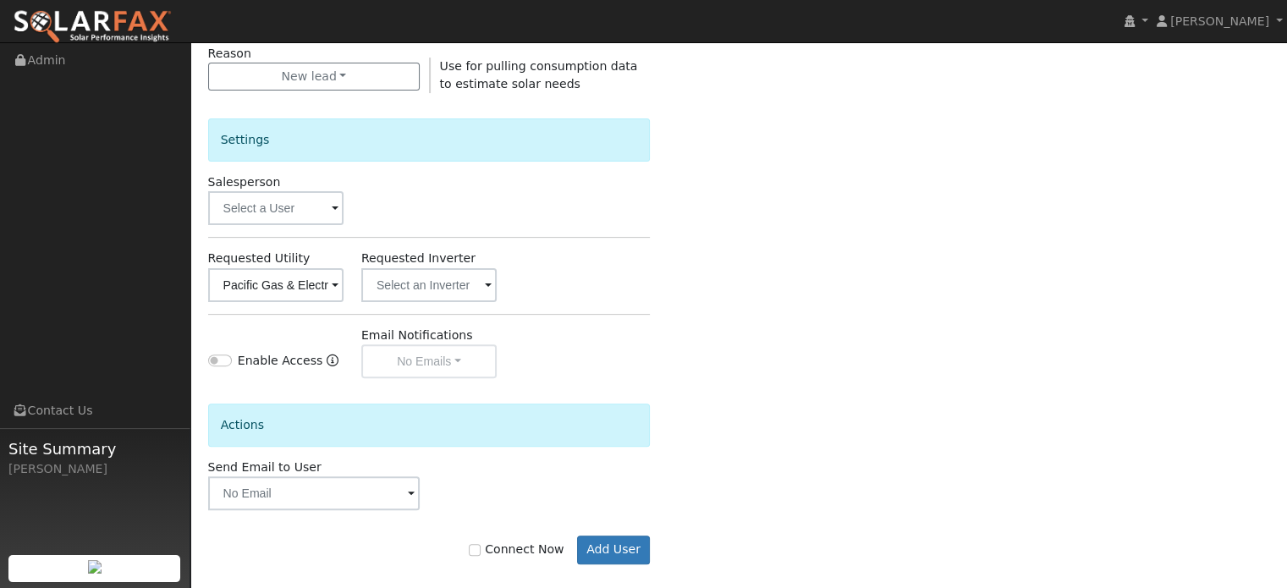
scroll to position [505, 0]
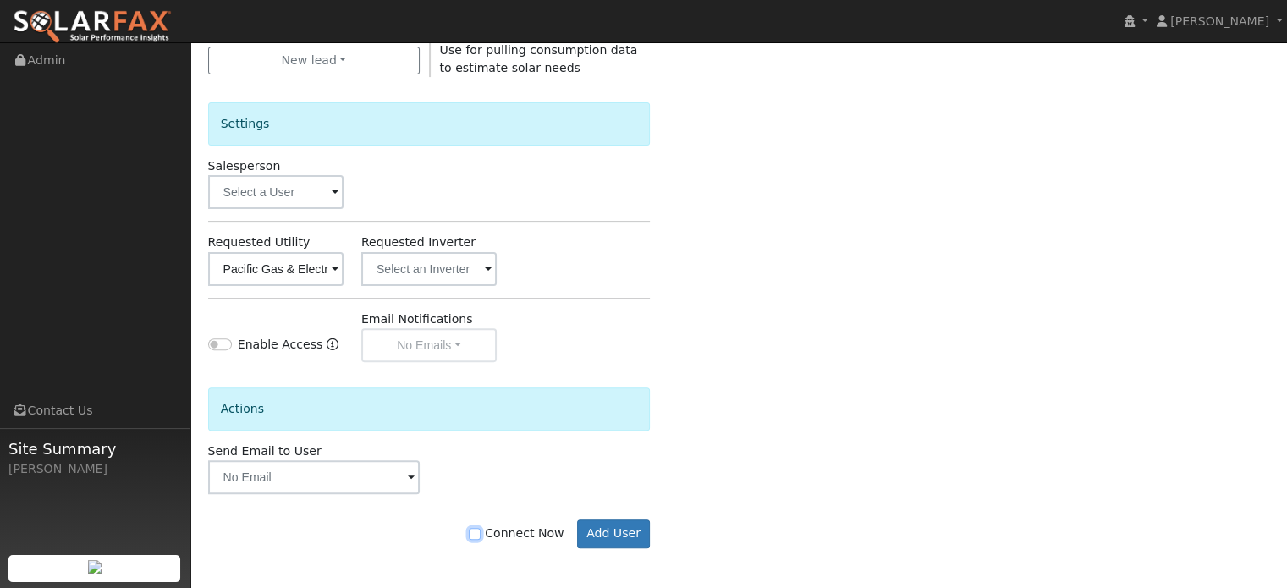
click at [480, 531] on input "Connect Now" at bounding box center [475, 534] width 12 height 12
checkbox input "true"
click at [613, 531] on button "Add User" at bounding box center [614, 533] width 74 height 29
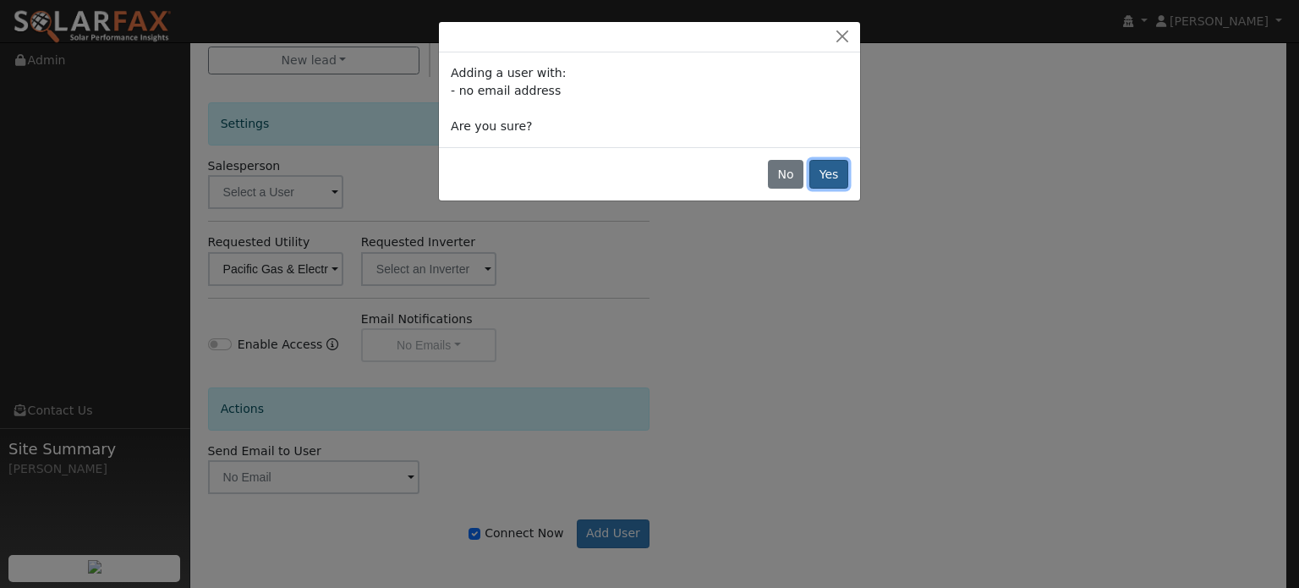
click at [831, 175] on button "Yes" at bounding box center [829, 174] width 39 height 29
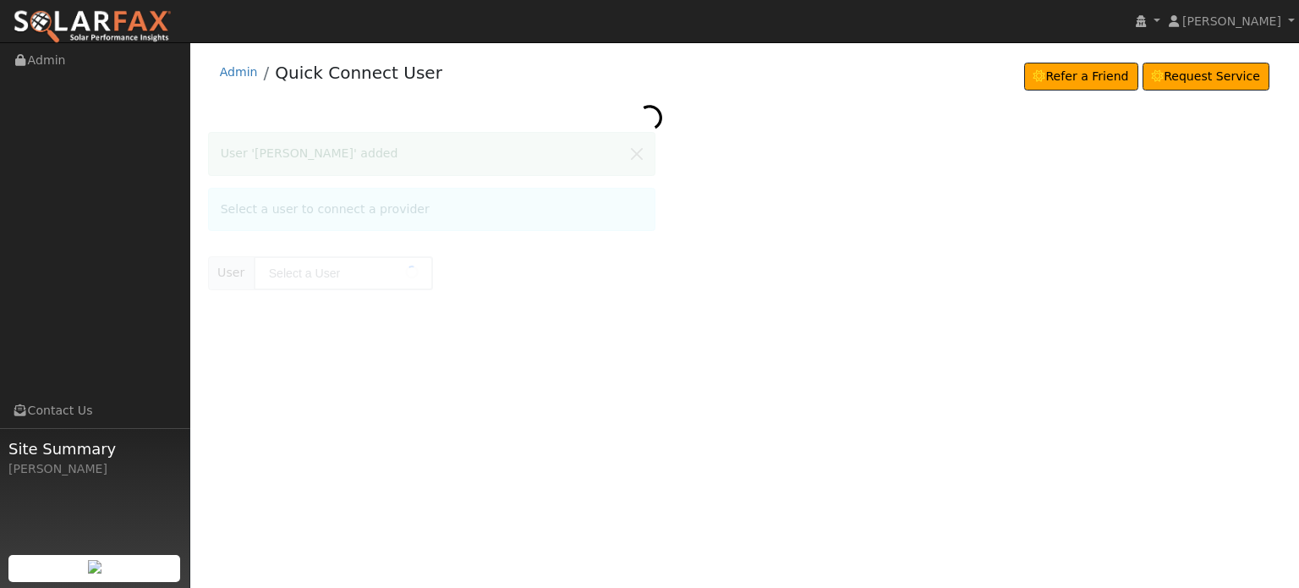
type input "[PERSON_NAME]"
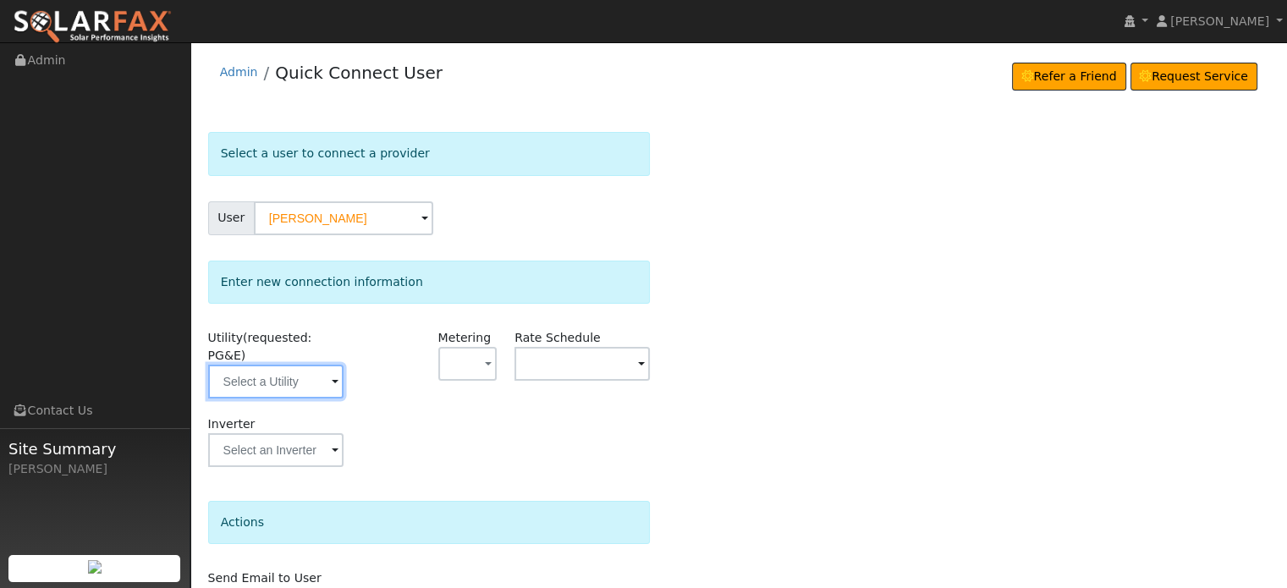
click at [281, 365] on input "text" at bounding box center [275, 382] width 135 height 34
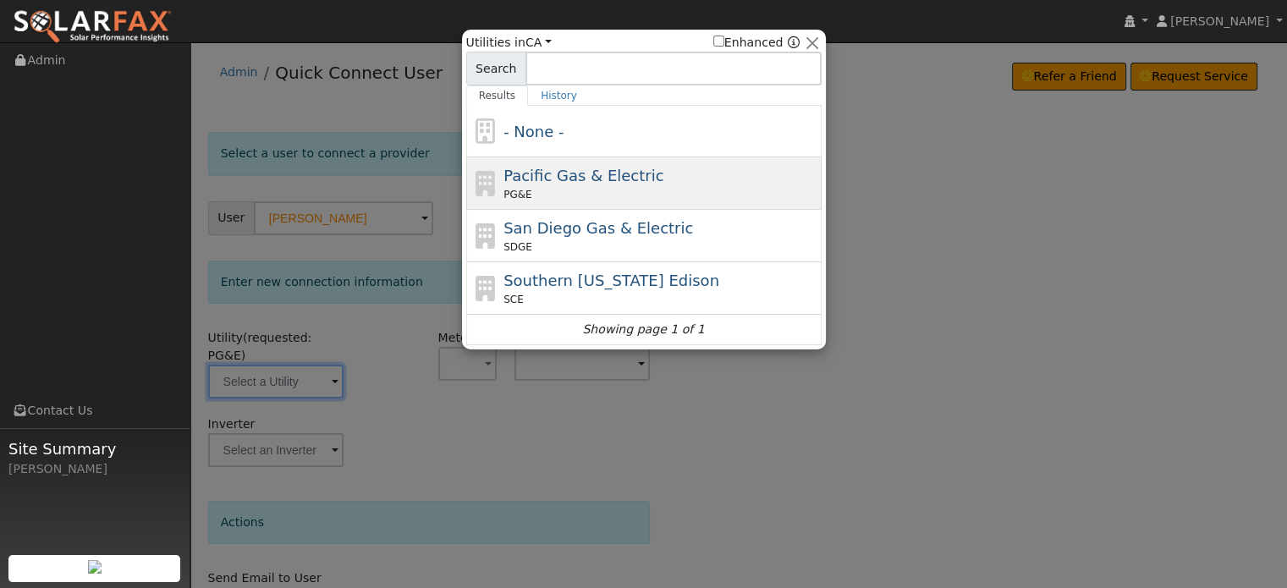
click at [560, 176] on span "Pacific Gas & Electric" at bounding box center [583, 176] width 160 height 18
type input "PG&E"
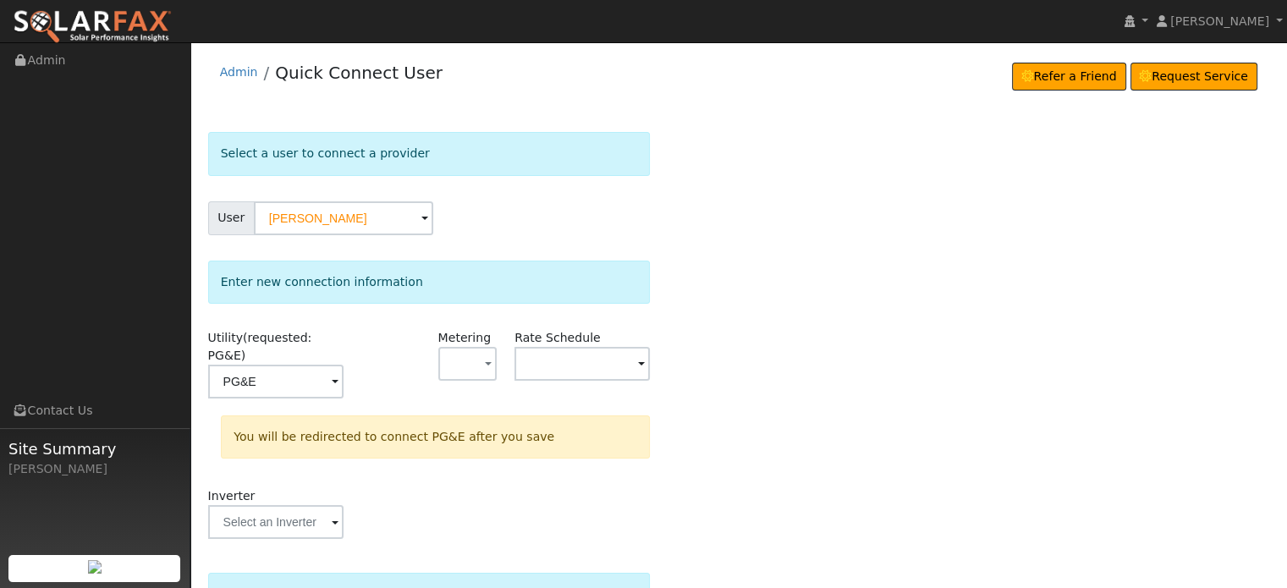
scroll to position [157, 0]
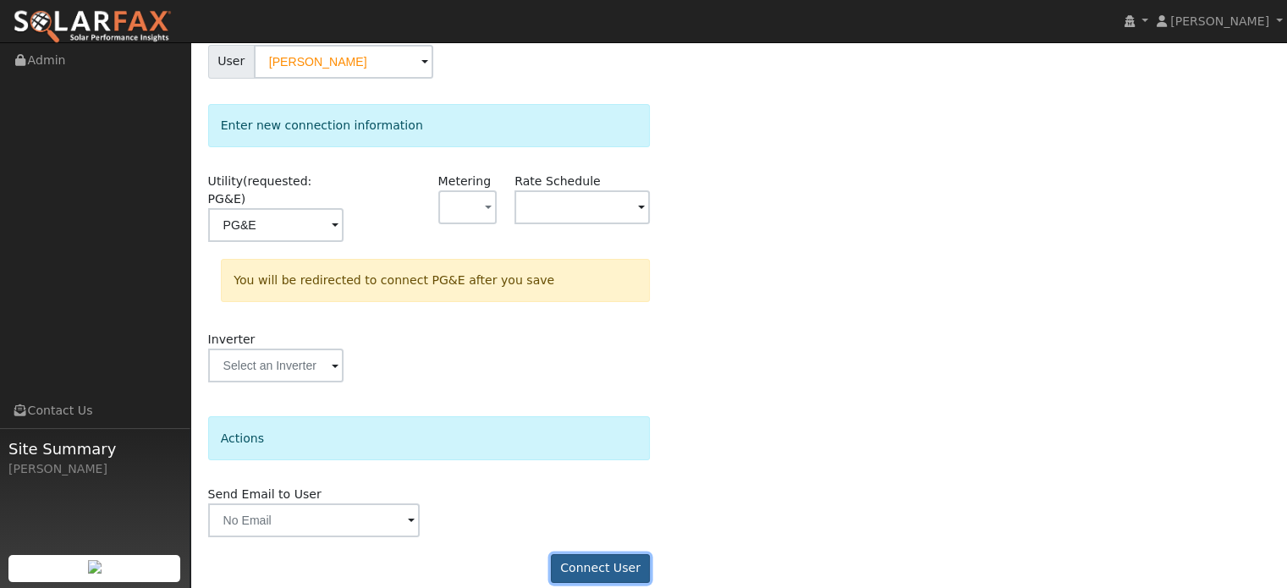
click at [596, 554] on button "Connect User" at bounding box center [601, 568] width 100 height 29
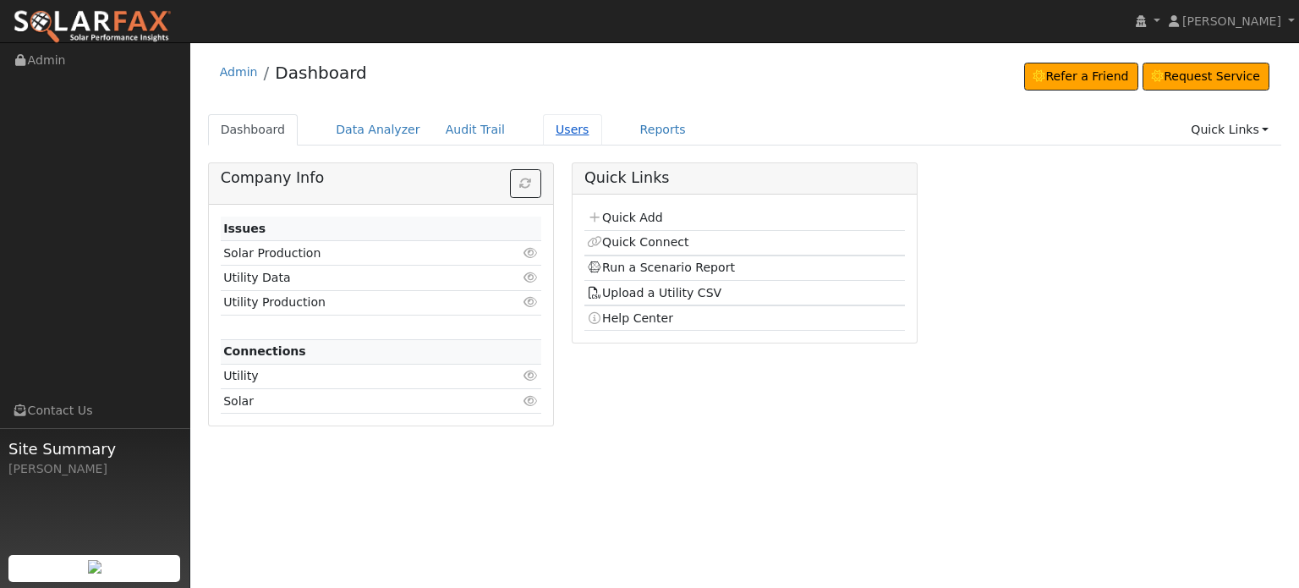
click at [544, 125] on link "Users" at bounding box center [572, 129] width 59 height 31
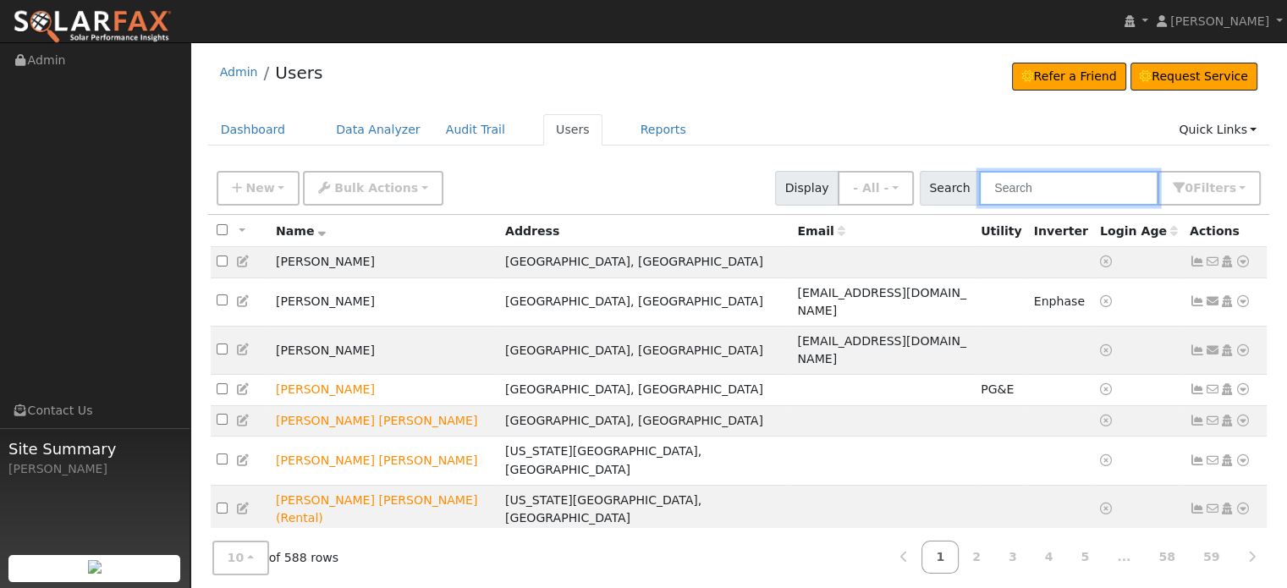
click at [1023, 197] on input "text" at bounding box center [1068, 188] width 179 height 35
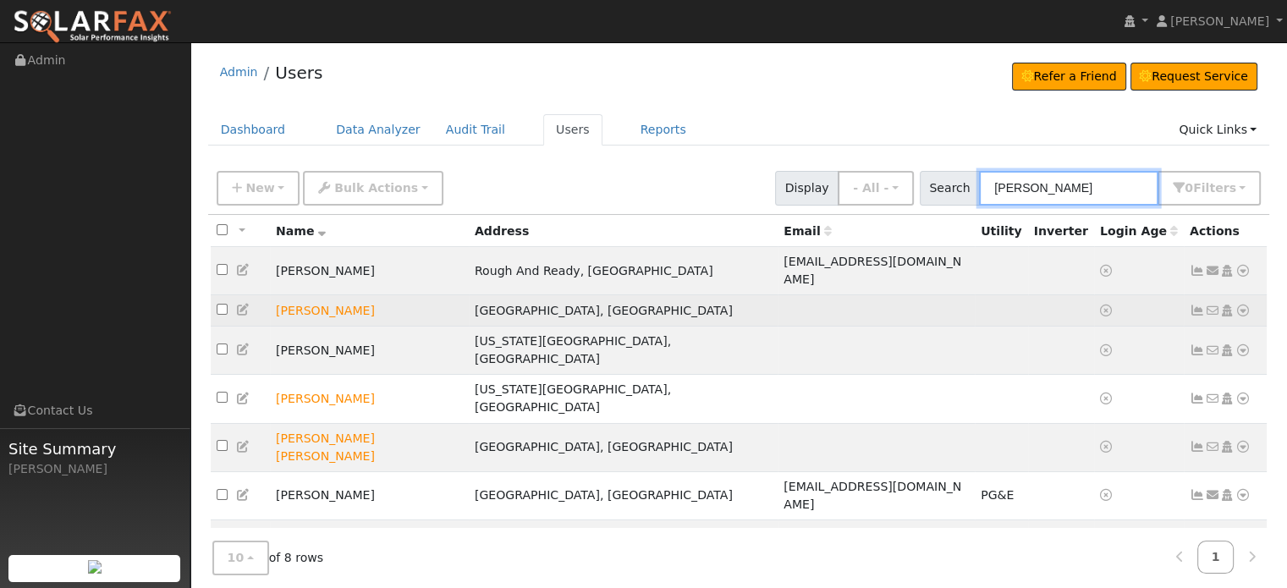
type input "greg"
click at [240, 304] on icon at bounding box center [243, 310] width 15 height 12
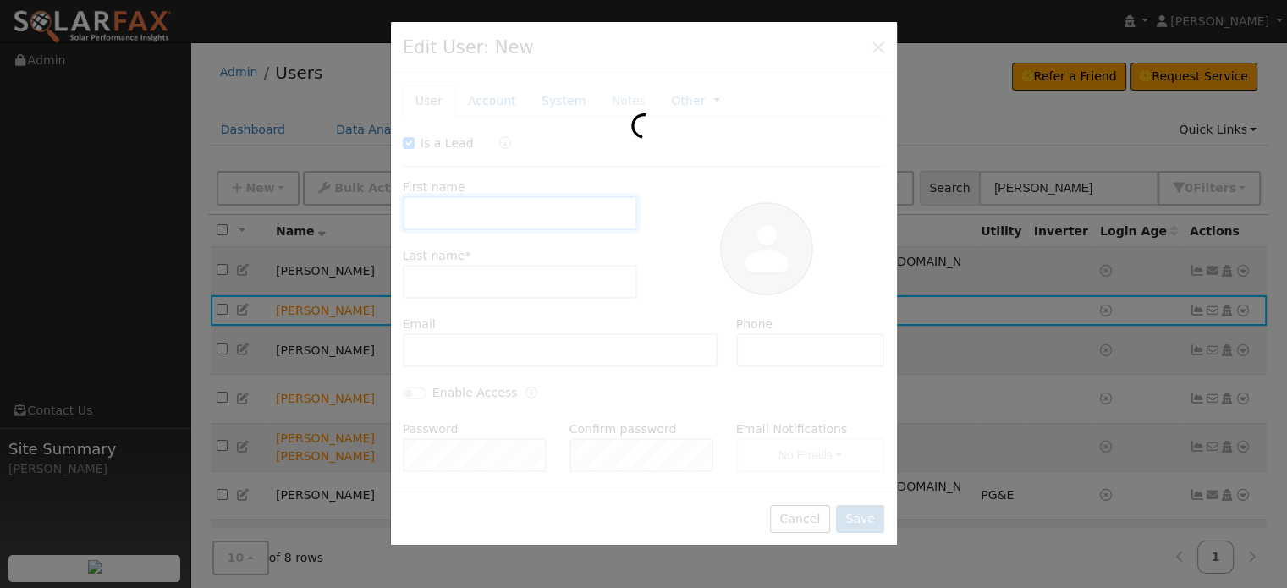
checkbox input "true"
type input "Greg"
type input "Collins"
type input "Pacific Gas & Electric"
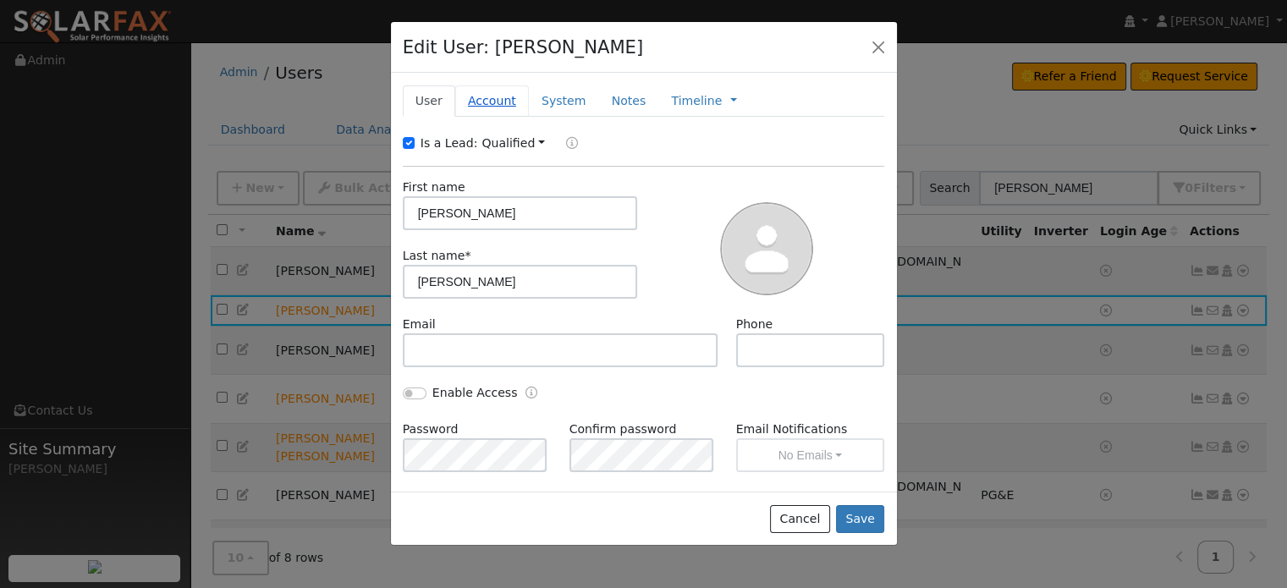
click at [487, 107] on link "Account" at bounding box center [492, 100] width 74 height 31
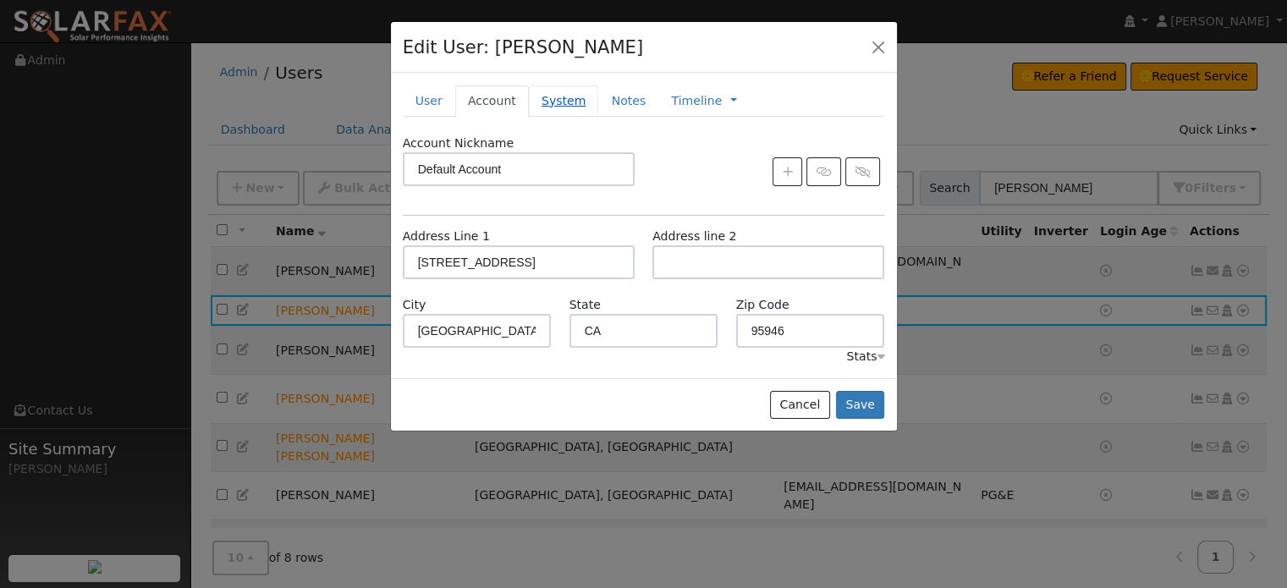
click at [538, 98] on link "System" at bounding box center [564, 100] width 70 height 31
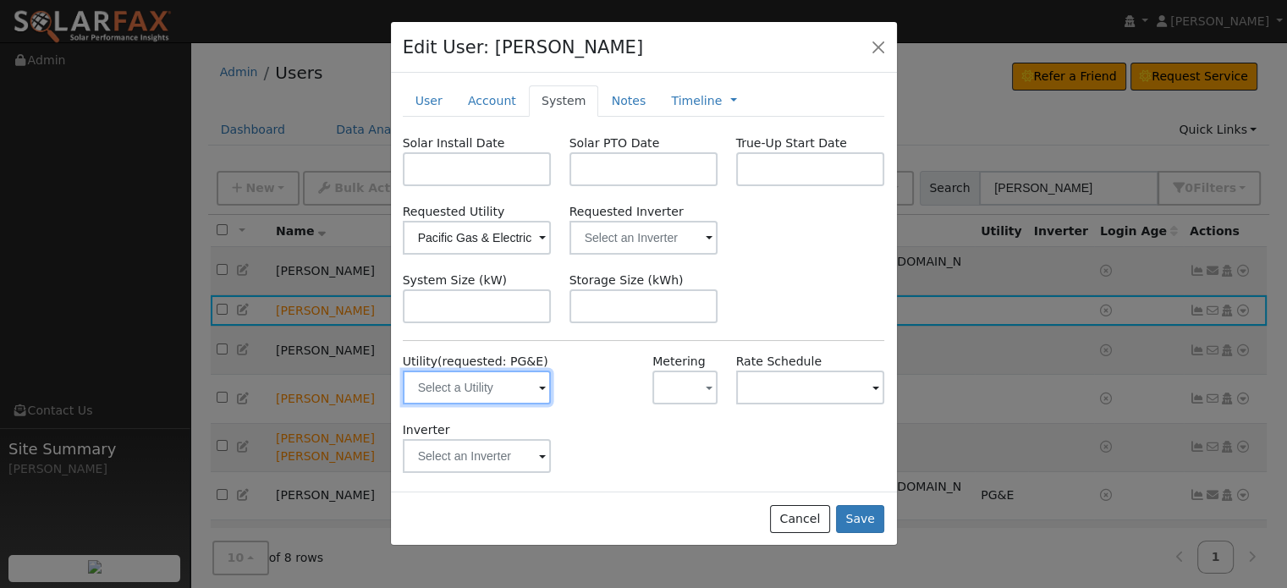
click at [460, 382] on input "text" at bounding box center [477, 388] width 149 height 34
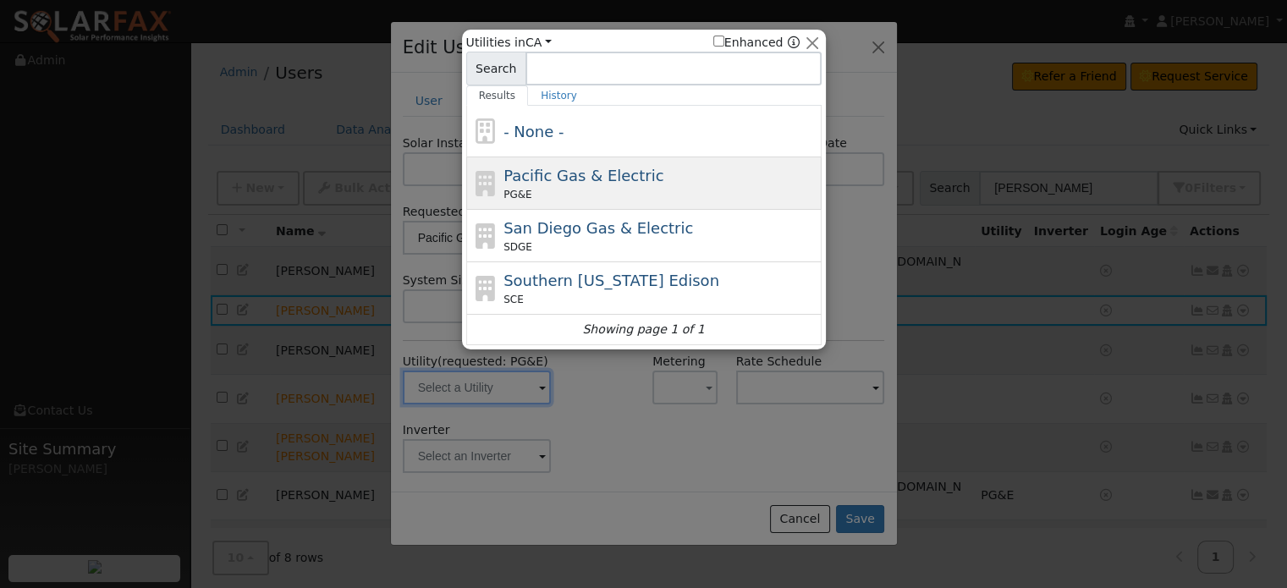
click at [555, 178] on span "Pacific Gas & Electric" at bounding box center [583, 176] width 160 height 18
type input "PG&E"
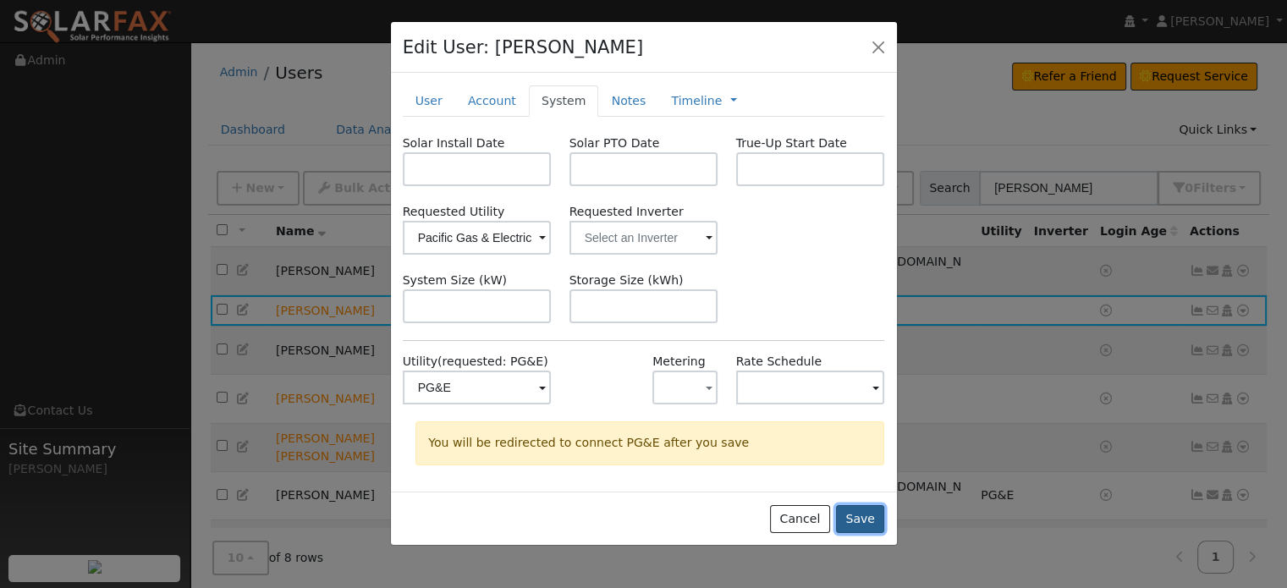
click at [863, 520] on button "Save" at bounding box center [860, 519] width 49 height 29
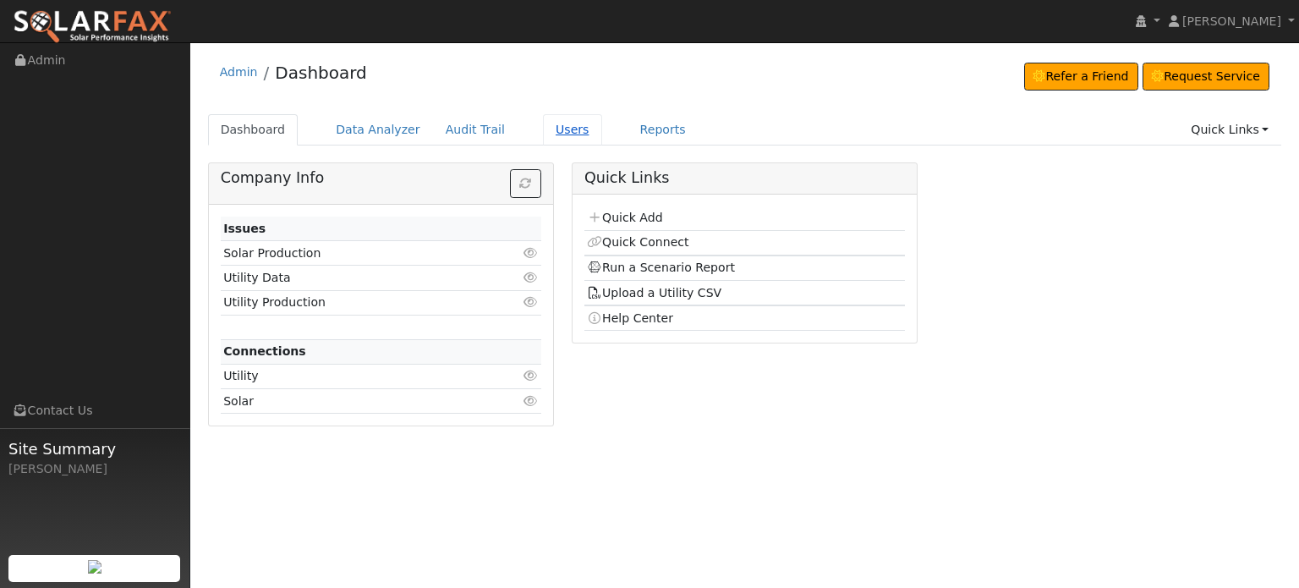
click at [543, 132] on link "Users" at bounding box center [572, 129] width 59 height 31
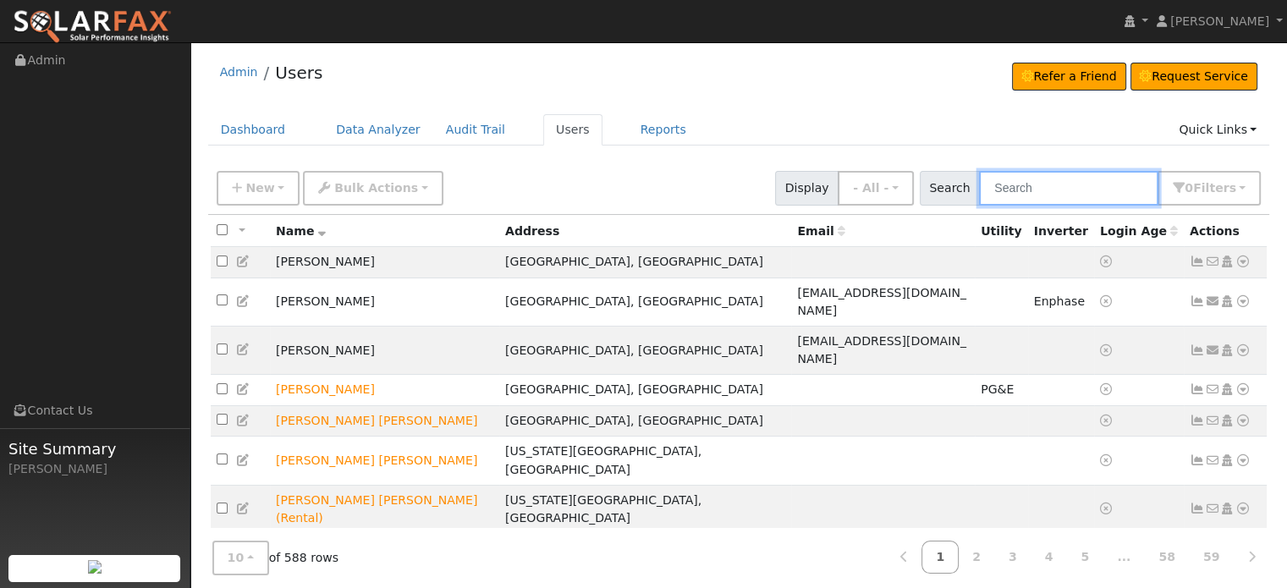
click at [1052, 179] on input "text" at bounding box center [1068, 188] width 179 height 35
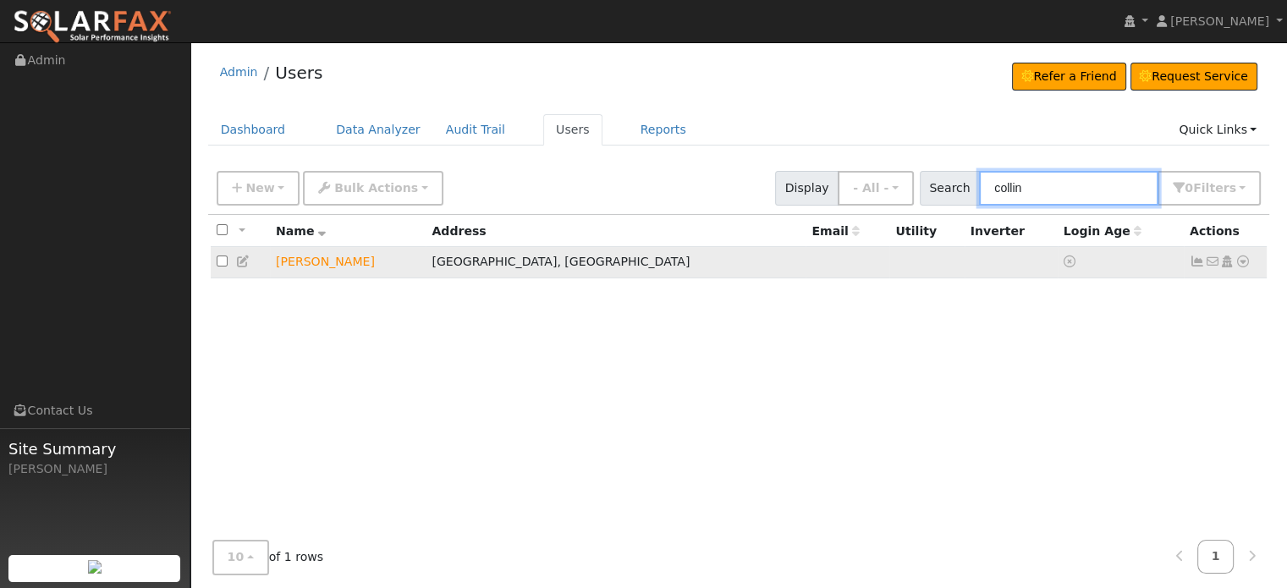
type input "collin"
click at [1240, 264] on icon at bounding box center [1242, 261] width 15 height 12
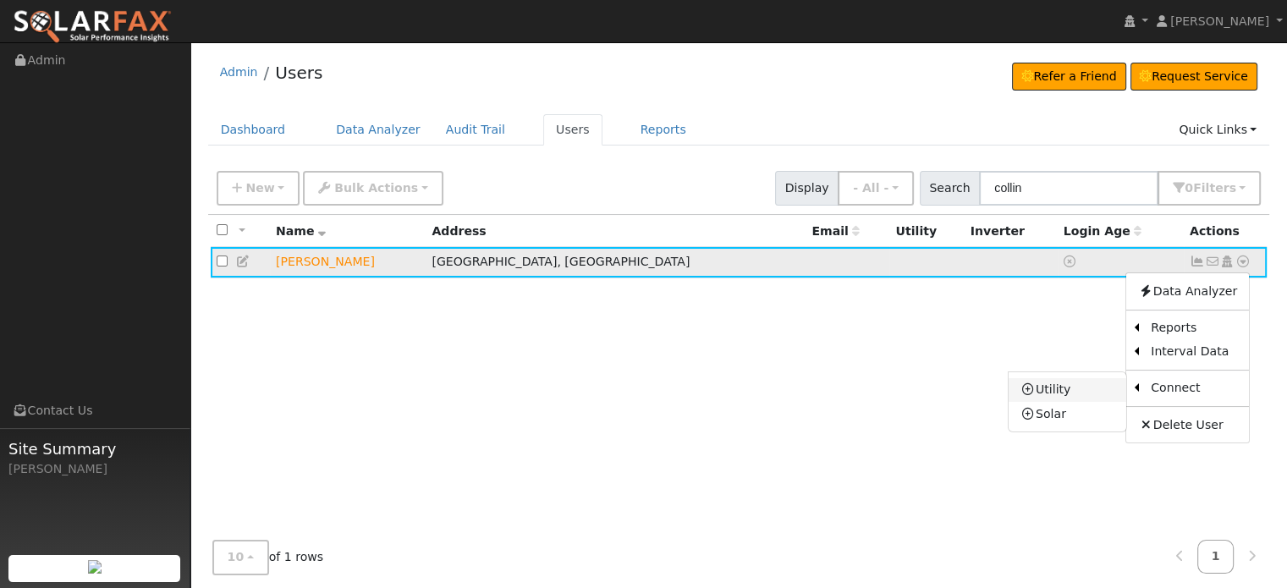
click at [1052, 386] on link "Utility" at bounding box center [1067, 390] width 118 height 24
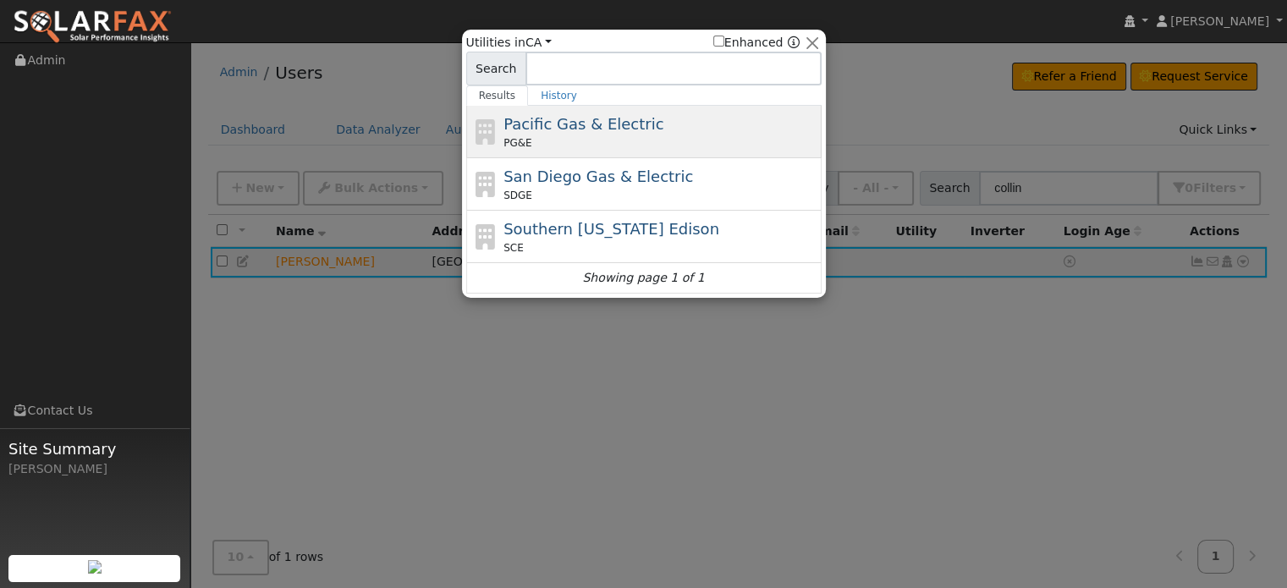
click at [585, 129] on span "Pacific Gas & Electric" at bounding box center [583, 124] width 160 height 18
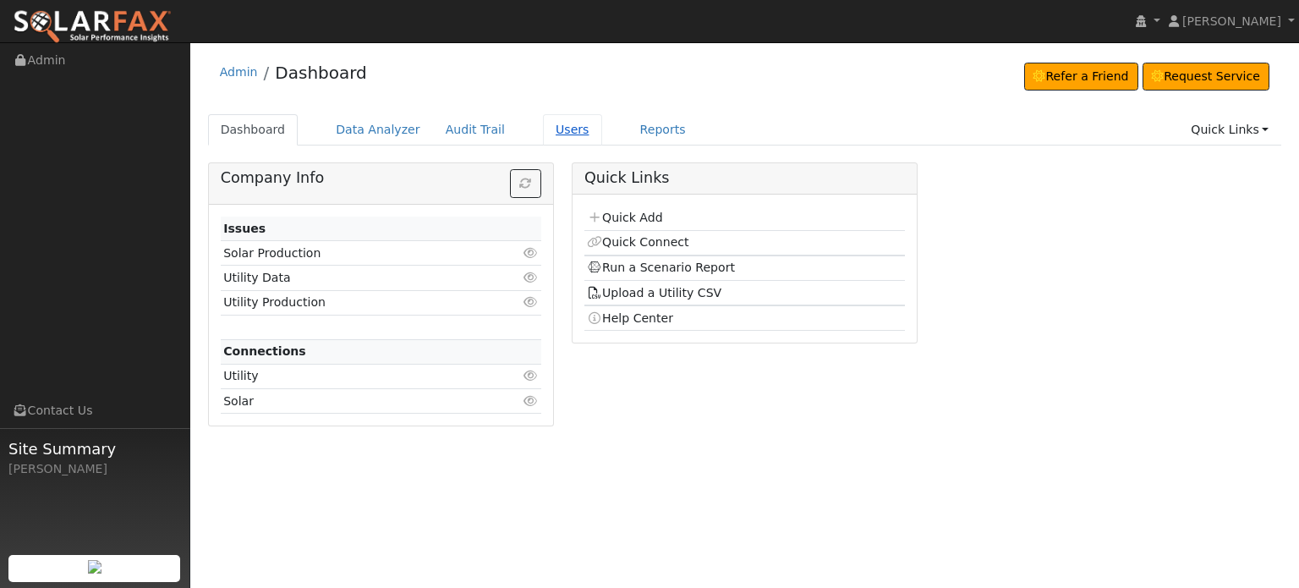
click at [543, 129] on link "Users" at bounding box center [572, 129] width 59 height 31
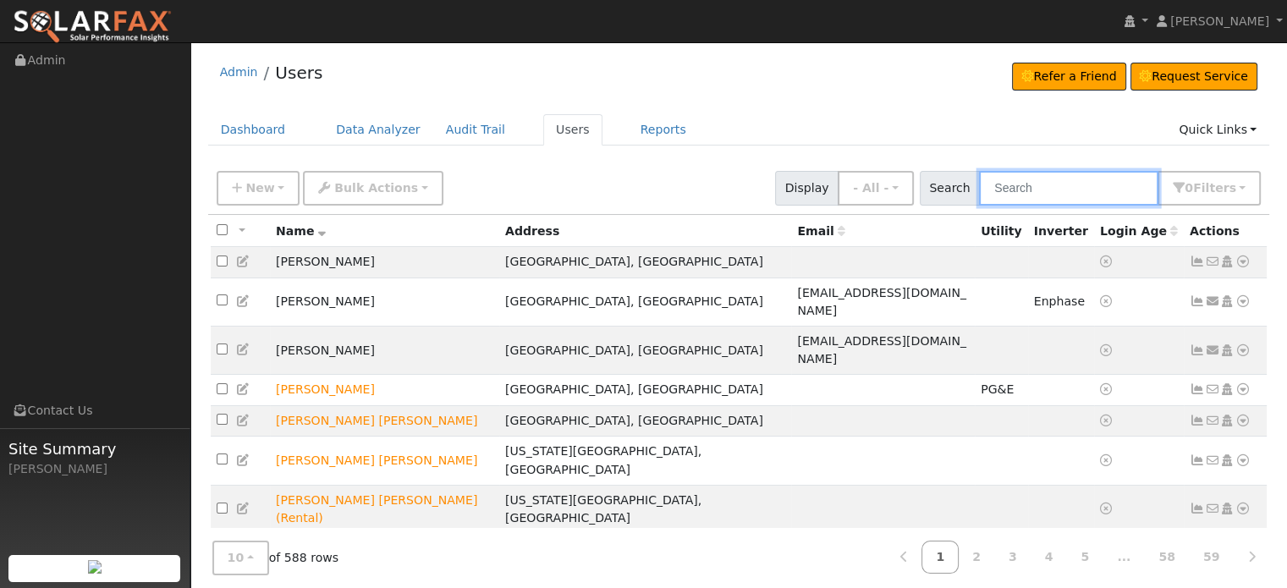
click at [1059, 180] on input "text" at bounding box center [1068, 188] width 179 height 35
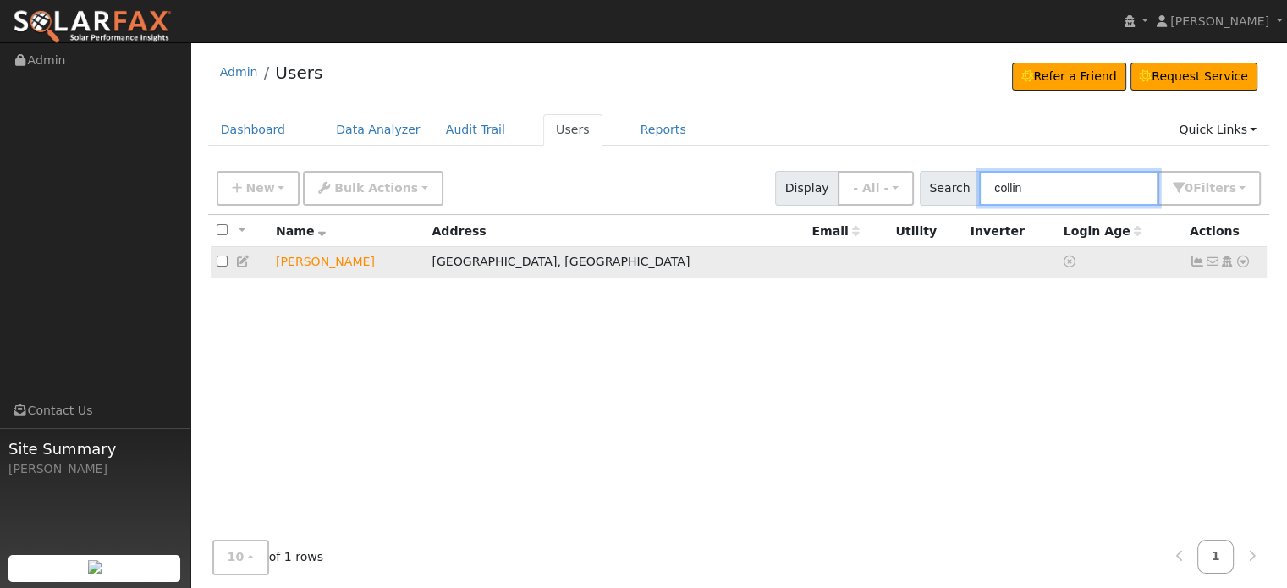
type input "collin"
click at [1237, 263] on icon at bounding box center [1242, 261] width 15 height 12
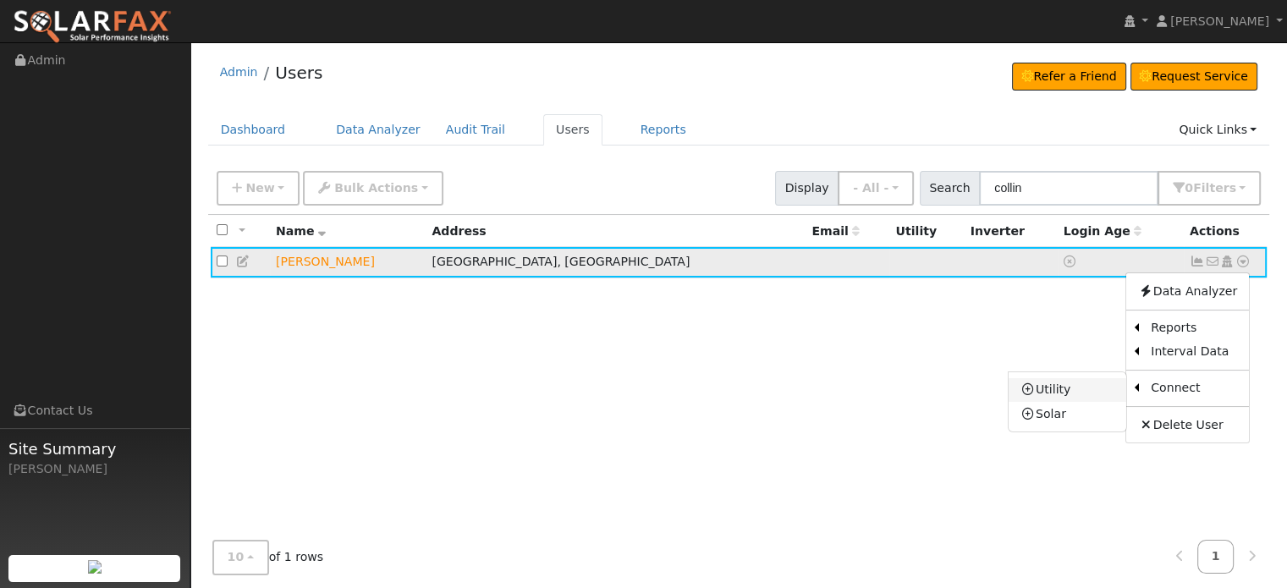
click at [1070, 393] on link "Utility" at bounding box center [1067, 390] width 118 height 24
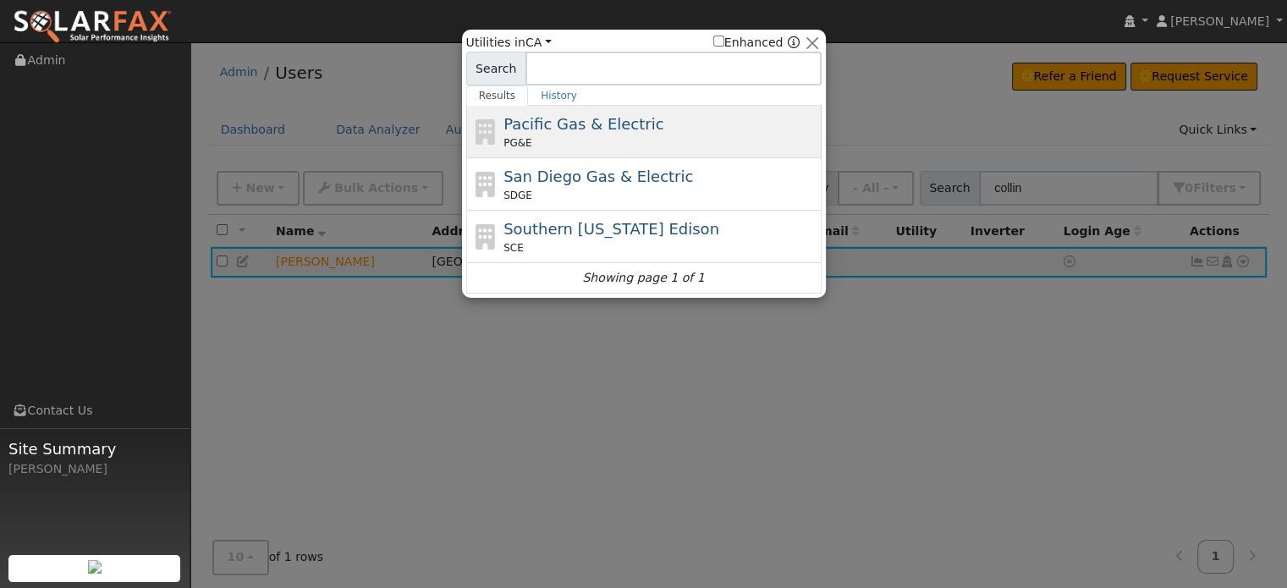
click at [559, 115] on span "Pacific Gas & Electric" at bounding box center [583, 124] width 160 height 18
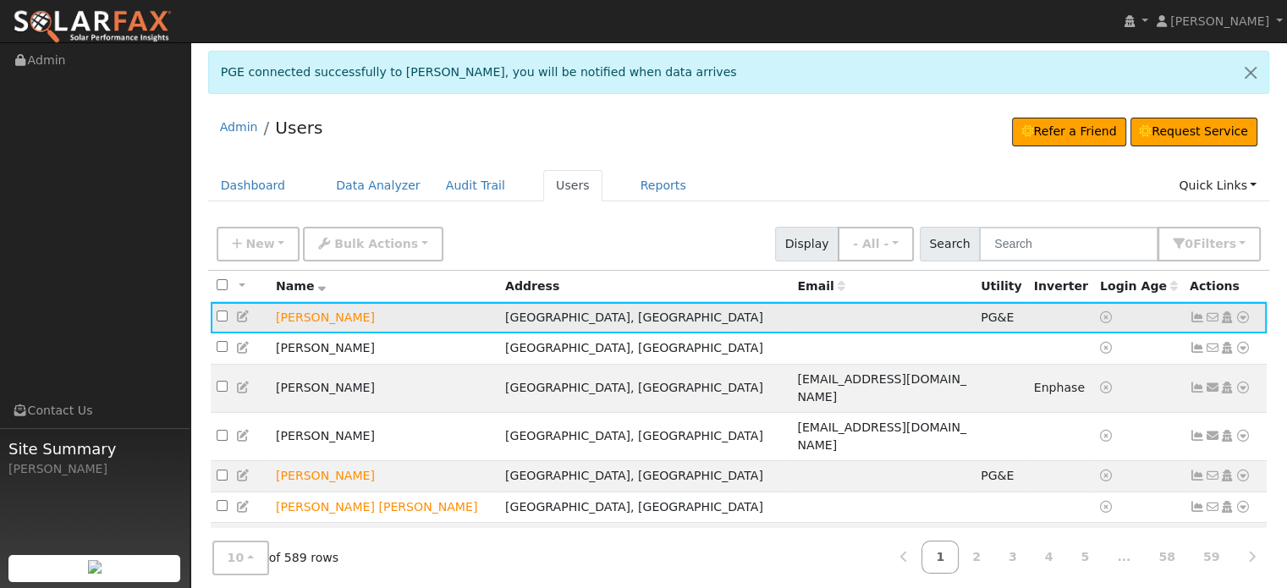
click at [1238, 318] on icon at bounding box center [1242, 317] width 15 height 12
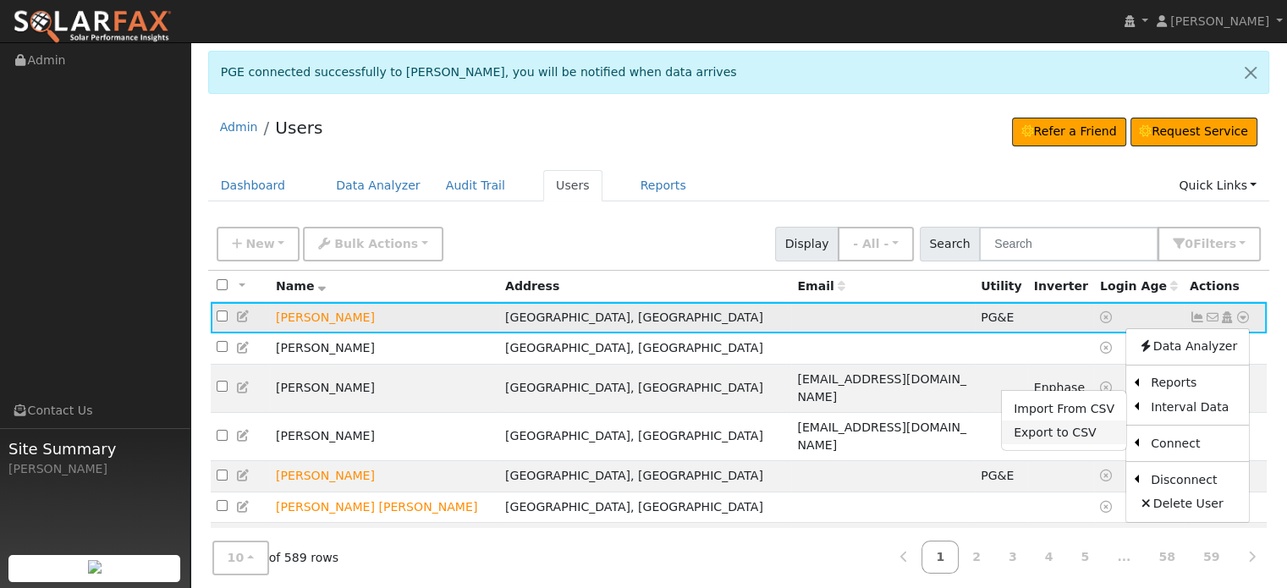
click at [1072, 432] on link "Export to CSV" at bounding box center [1064, 432] width 124 height 24
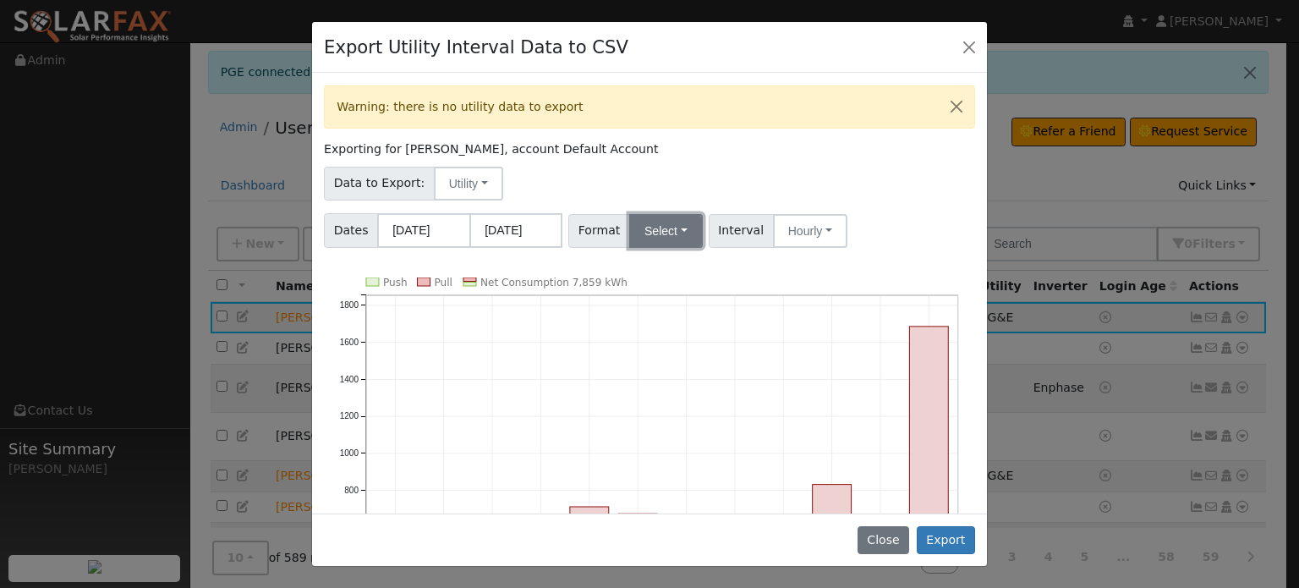
click at [681, 232] on button "Select" at bounding box center [666, 231] width 74 height 34
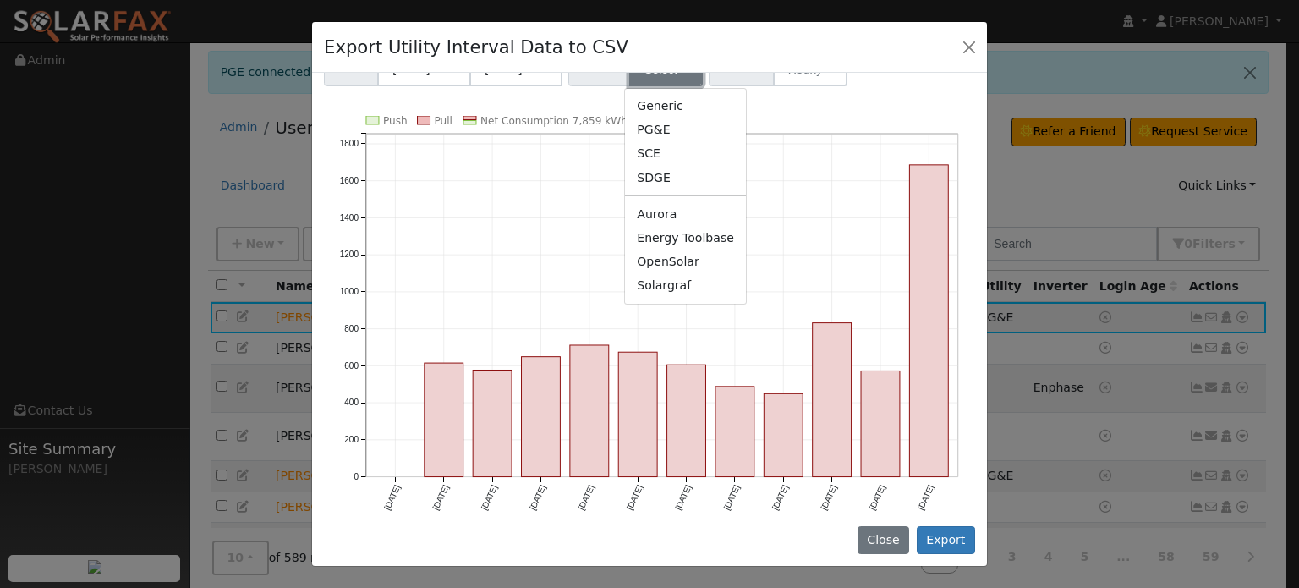
scroll to position [174, 0]
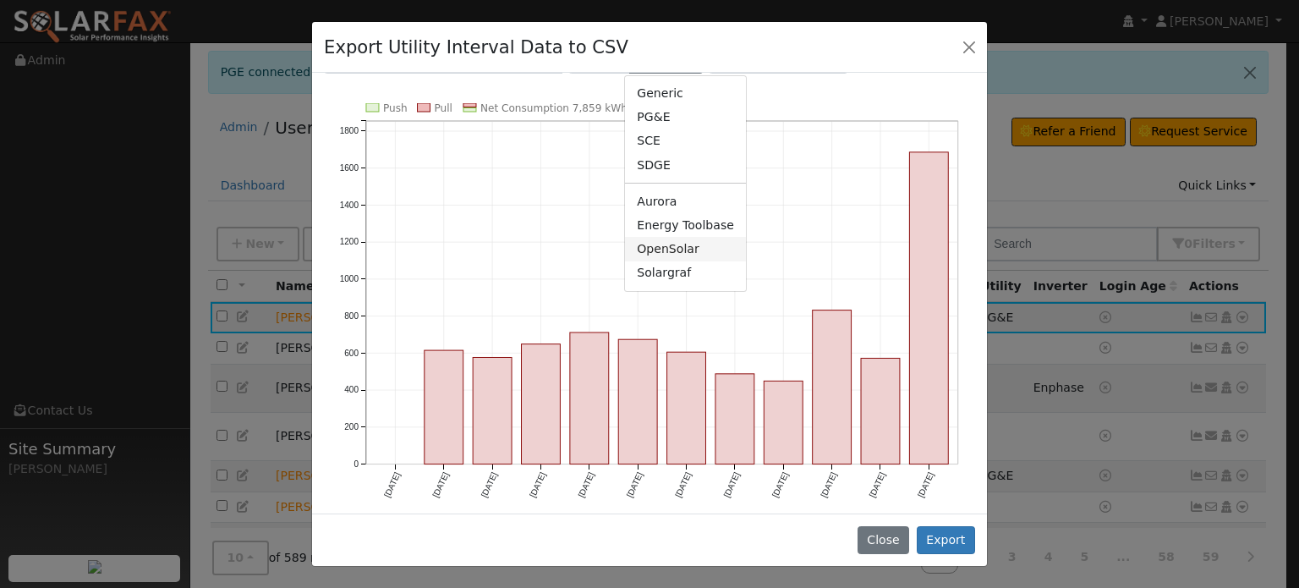
click at [650, 248] on link "OpenSolar" at bounding box center [685, 249] width 121 height 24
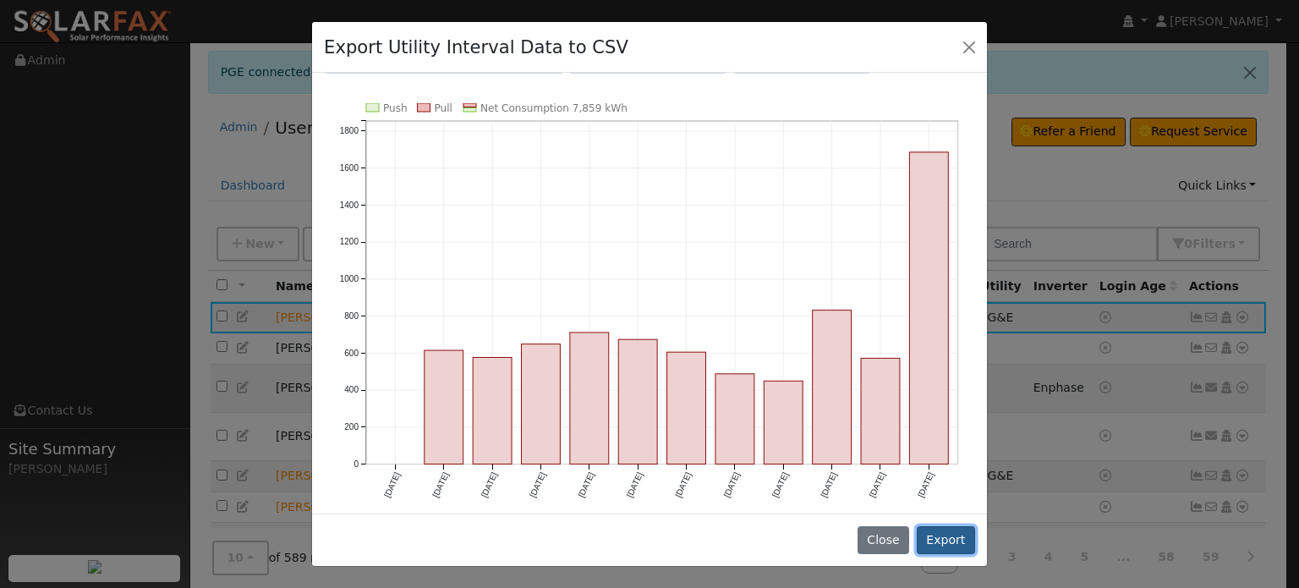
click at [953, 537] on button "Export" at bounding box center [946, 540] width 58 height 29
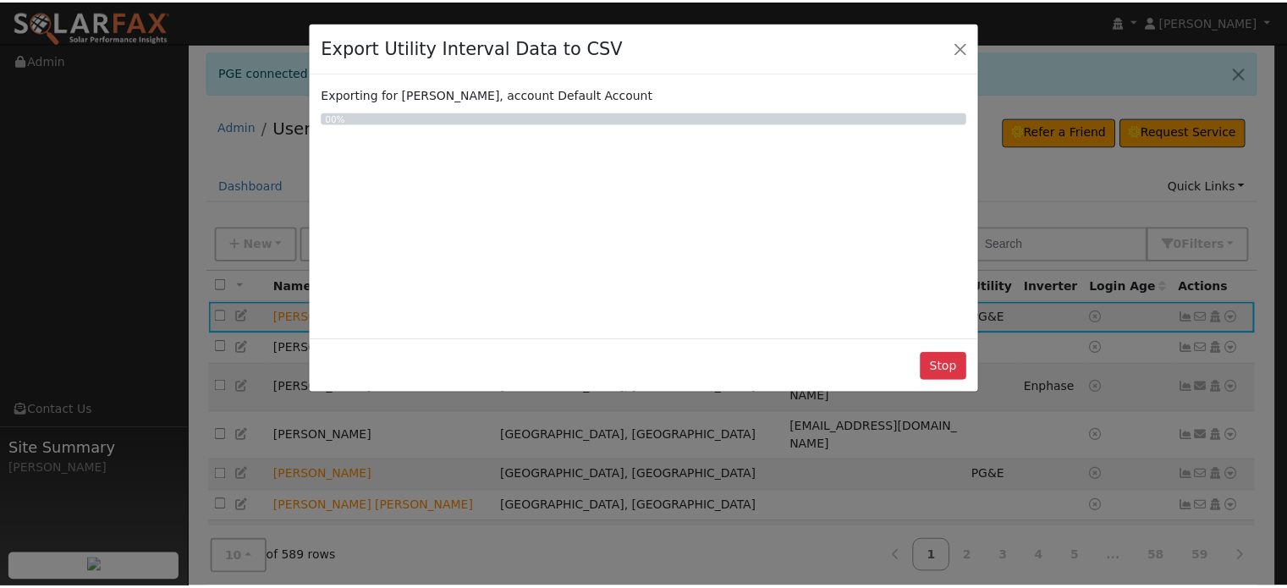
scroll to position [0, 0]
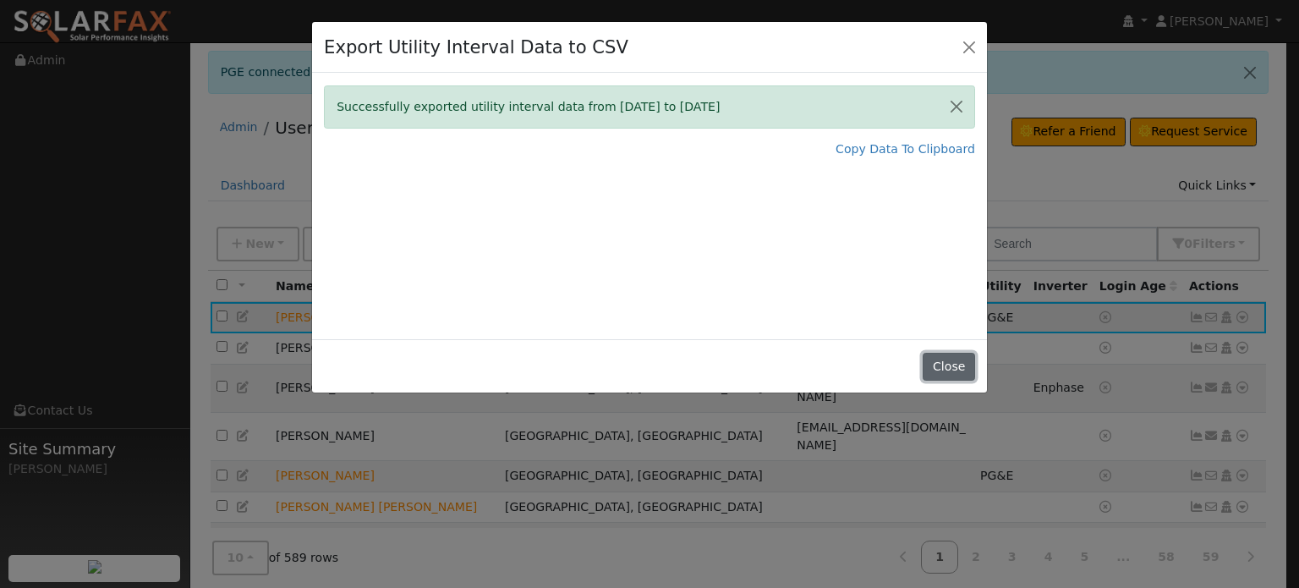
drag, startPoint x: 964, startPoint y: 361, endPoint x: 927, endPoint y: 323, distance: 53.2
click at [964, 361] on button "Close" at bounding box center [949, 367] width 52 height 29
